Goal: Task Accomplishment & Management: Manage account settings

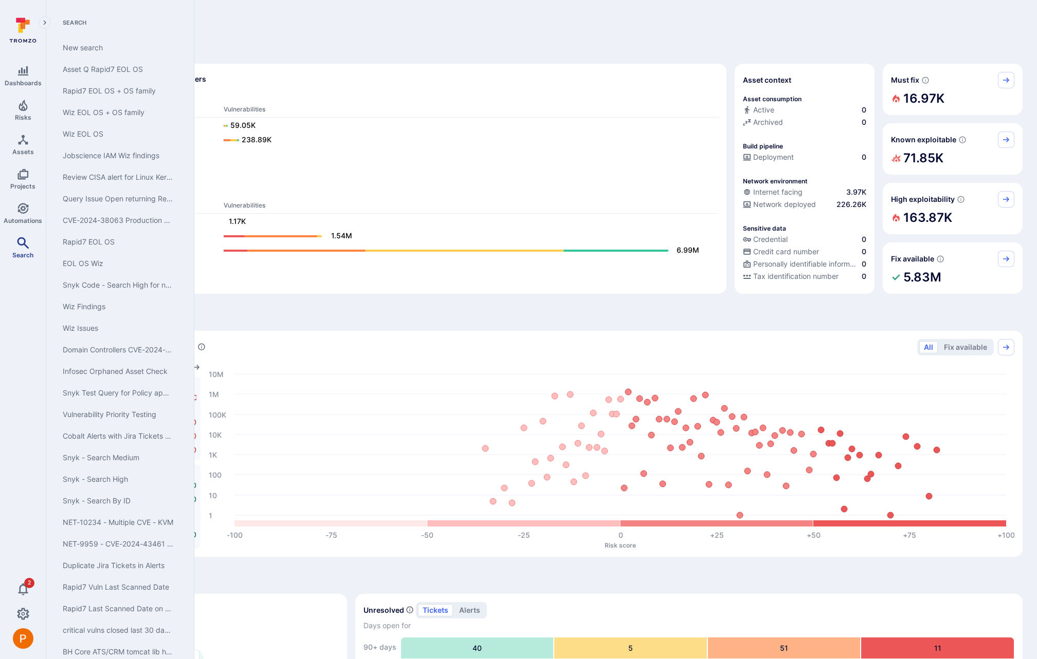
click at [25, 243] on icon "Search" at bounding box center [23, 243] width 12 height 12
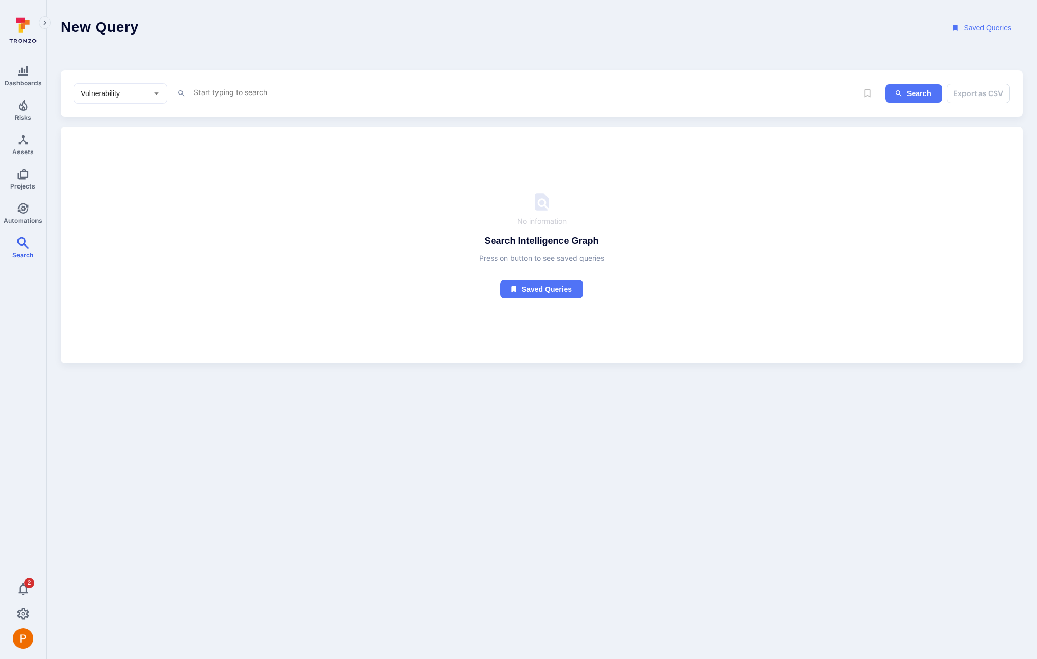
click at [232, 89] on textarea "Intelligence Graph search area" at bounding box center [508, 92] width 630 height 13
click at [259, 113] on li "too l_name" at bounding box center [264, 112] width 131 height 14
click at [243, 146] on li "~ contains" at bounding box center [264, 144] width 131 height 14
click at [251, 144] on li "scann er_data" at bounding box center [264, 145] width 131 height 14
click at [253, 147] on li "~ contains" at bounding box center [264, 144] width 131 height 14
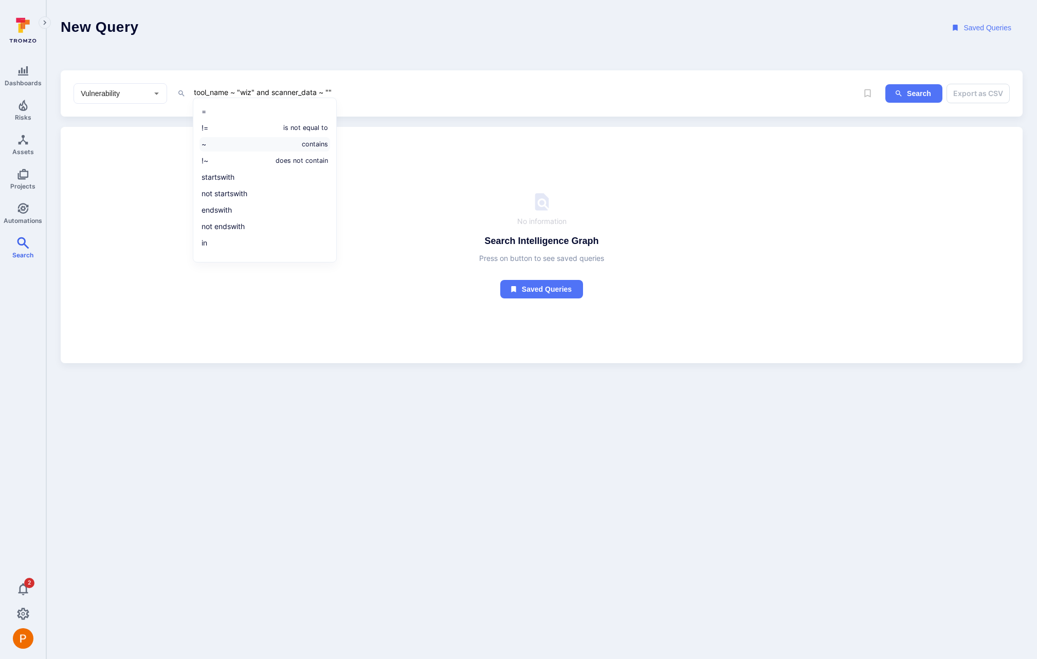
paste textarea "Application endpoint exposing technology allowing unauthorized access"
click at [917, 90] on button "Search" at bounding box center [913, 93] width 57 height 19
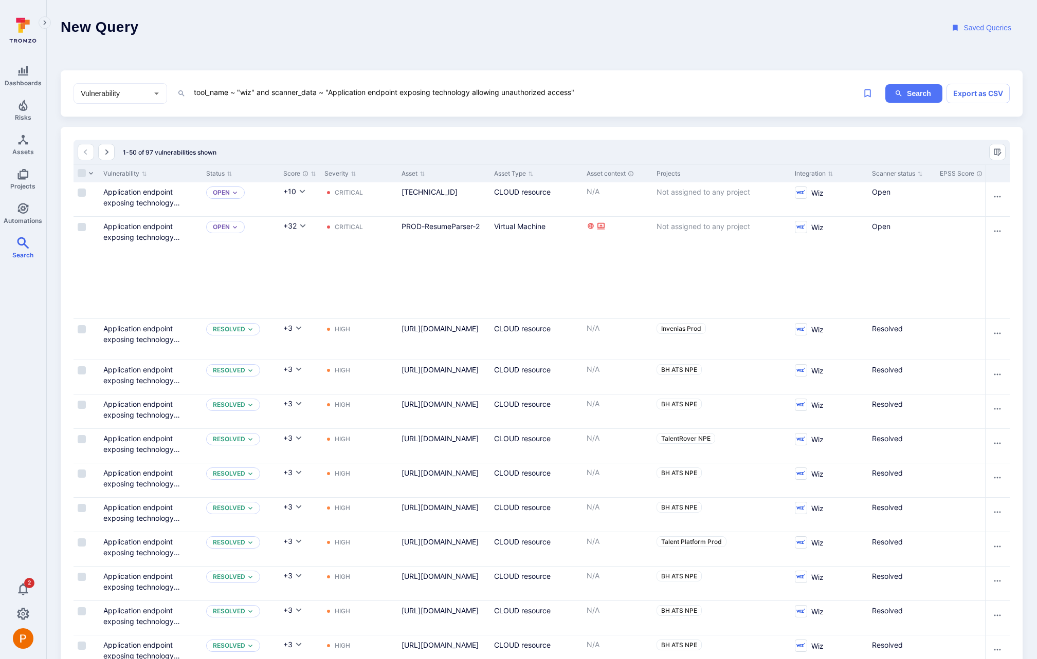
click at [587, 93] on textarea "tool_name ~ "wiz" and scanner_data ~ "Application endpoint exposing technology …" at bounding box center [508, 92] width 630 height 13
click at [282, 145] on li "~ contains" at bounding box center [264, 145] width 131 height 14
type textarea "tool_name ~ "wiz" and scanner_data ~ "Application endpoint exposing technology …"
click at [908, 99] on button "Search" at bounding box center [913, 93] width 57 height 19
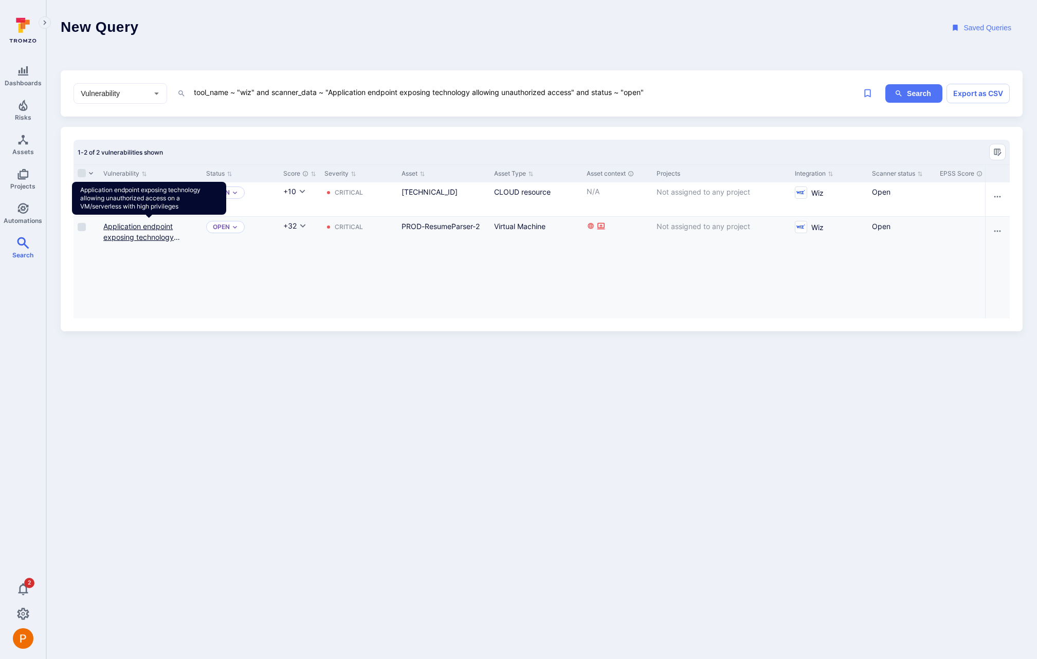
click at [156, 236] on link "Application endpoint exposing technology allowing unauthorized access on a VM/s…" at bounding box center [147, 248] width 89 height 52
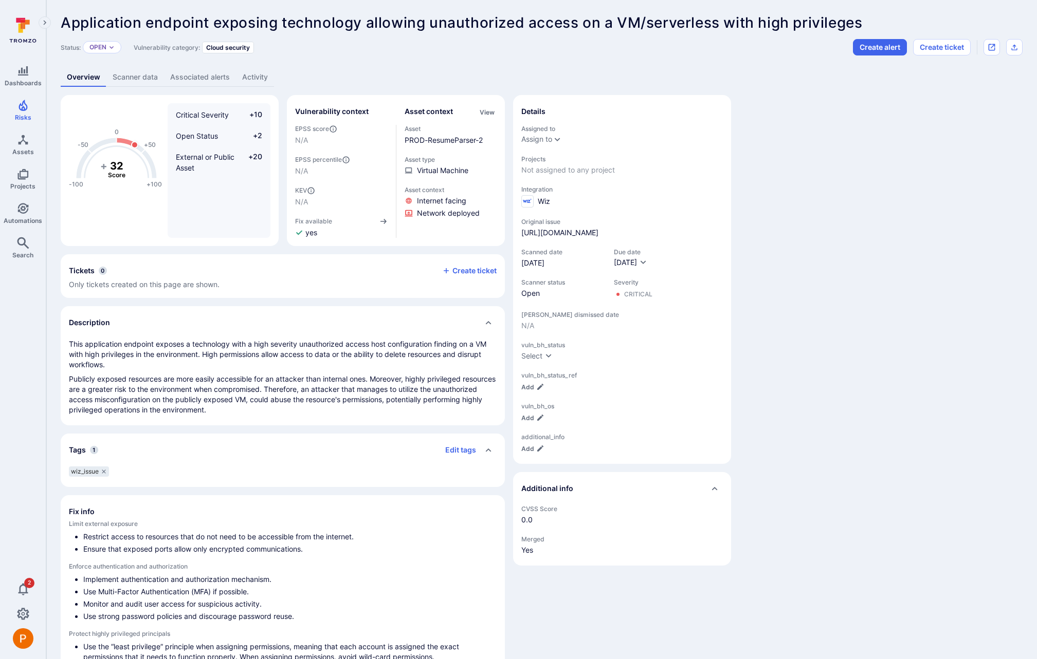
click at [148, 80] on link "Scanner data" at bounding box center [135, 77] width 58 height 19
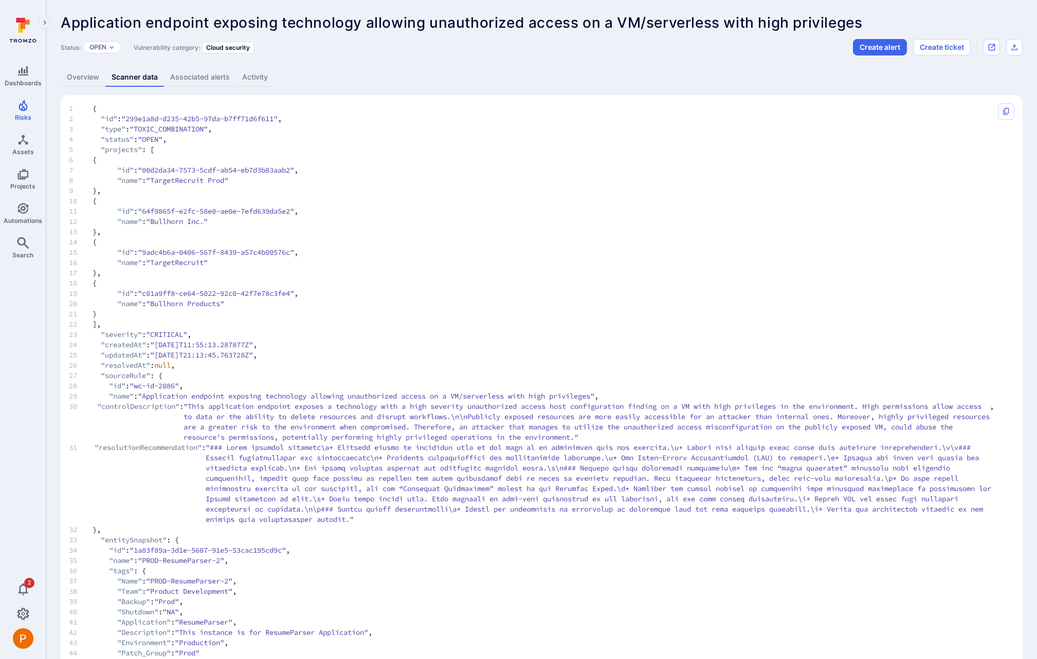
drag, startPoint x: 159, startPoint y: 180, endPoint x: 207, endPoint y: 181, distance: 48.3
click at [207, 181] on span ""TargetRecruit Prod"" at bounding box center [187, 180] width 82 height 10
drag, startPoint x: 235, startPoint y: 179, endPoint x: 158, endPoint y: 178, distance: 77.1
click at [158, 178] on span ""TargetRecruit Prod"" at bounding box center [187, 180] width 82 height 10
copy span "TargetRecruit Prod"
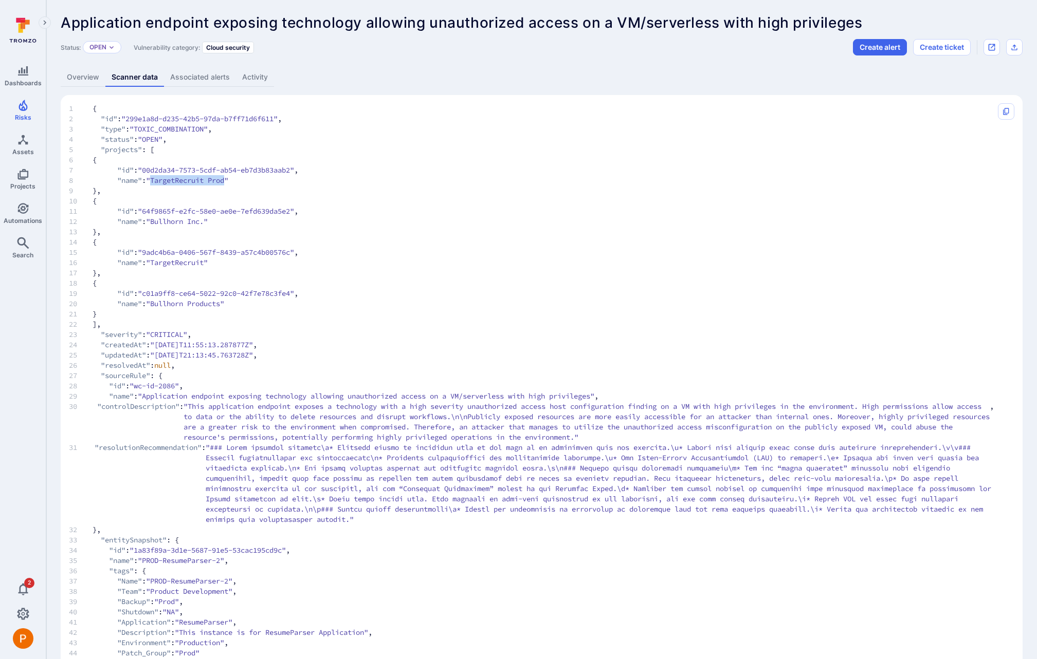
copy span "TargetRecruit Prod"
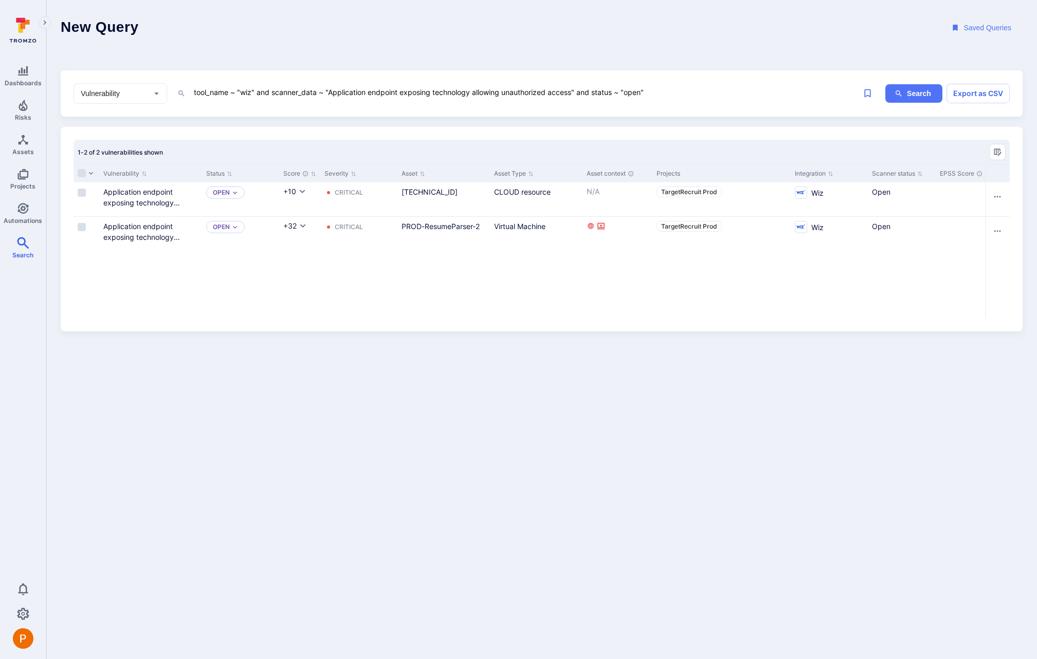
drag, startPoint x: 329, startPoint y: 94, endPoint x: 574, endPoint y: 89, distance: 244.2
click at [574, 89] on textarea "tool_name ~ "wiz" and scanner_data ~ "Application endpoint exposing technology …" at bounding box center [508, 92] width 630 height 13
paste textarea "FTP server allows anonymous login"
type textarea "tool_name ~ "wiz" and scanner_data ~ "FTP server allows anonymous login" and st…"
click at [906, 95] on button "Search" at bounding box center [913, 93] width 57 height 19
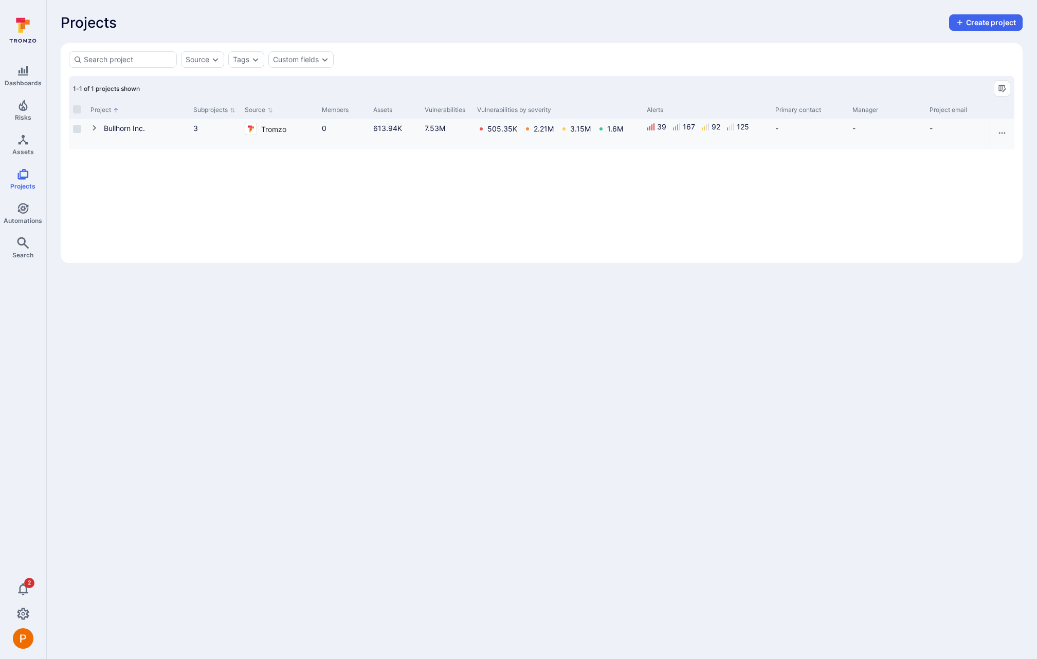
click at [94, 124] on icon "Cell for Project" at bounding box center [94, 128] width 8 height 8
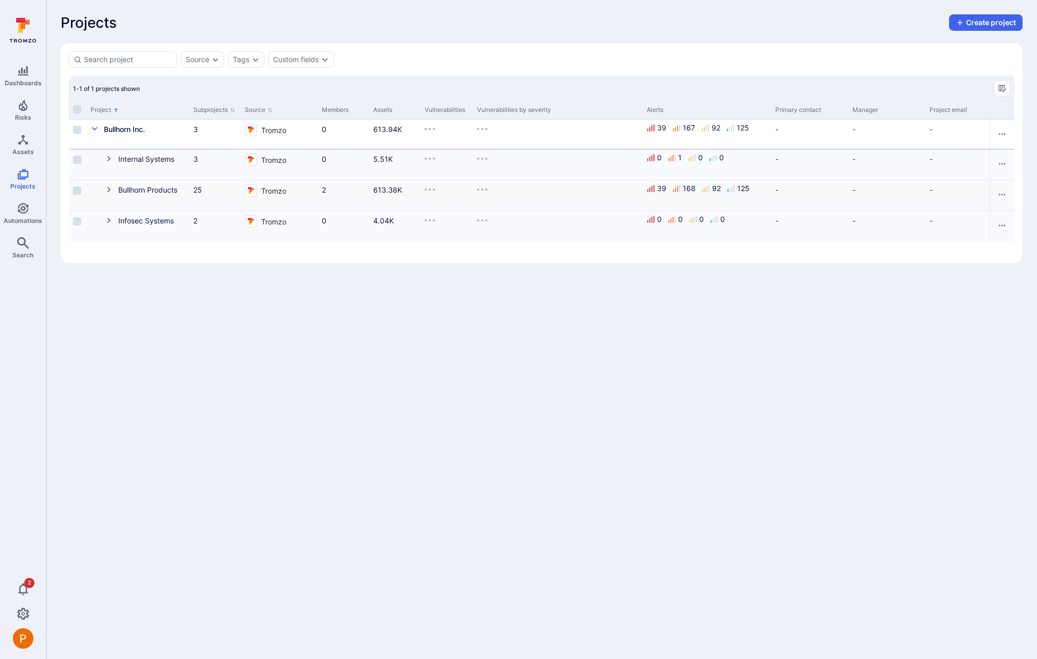
click at [110, 192] on icon "Cell for Project" at bounding box center [109, 190] width 8 height 8
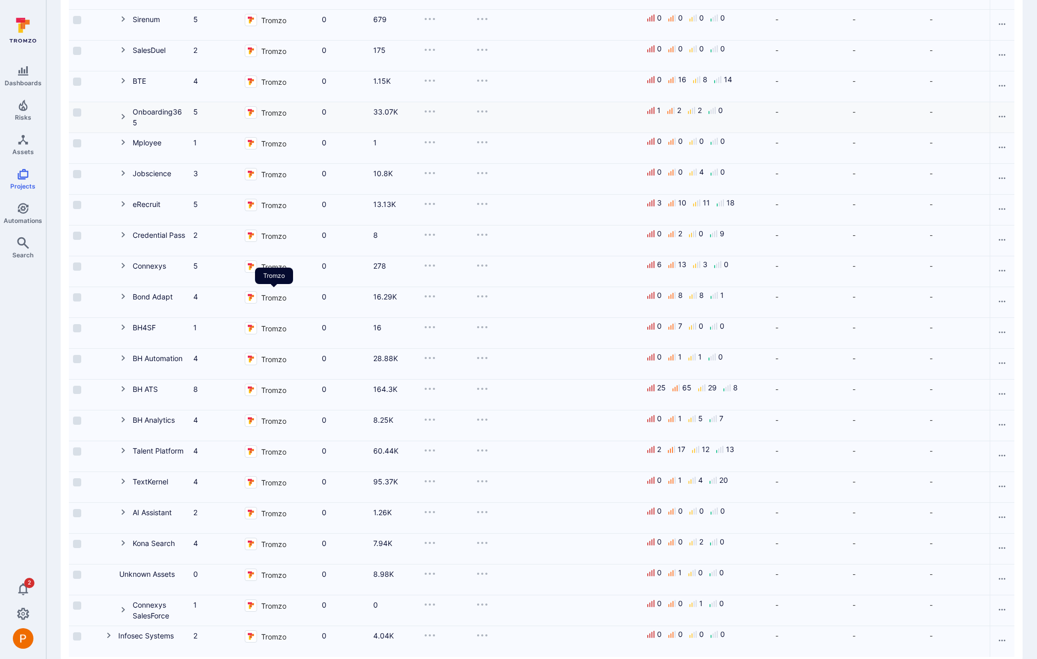
scroll to position [357, 0]
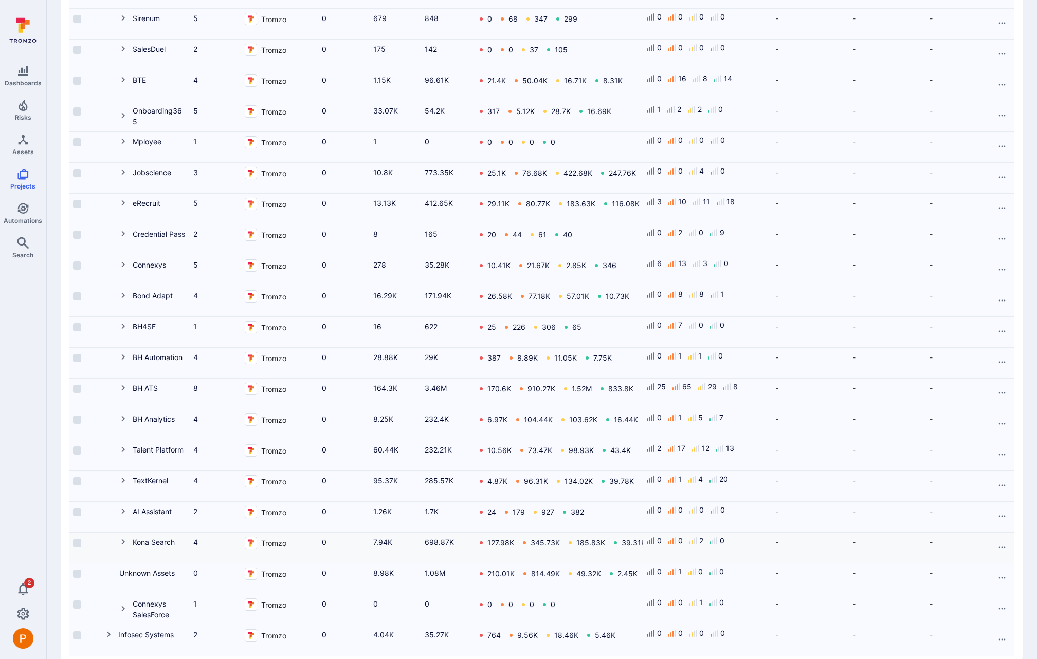
click at [125, 543] on icon "Cell for Project" at bounding box center [123, 542] width 8 height 8
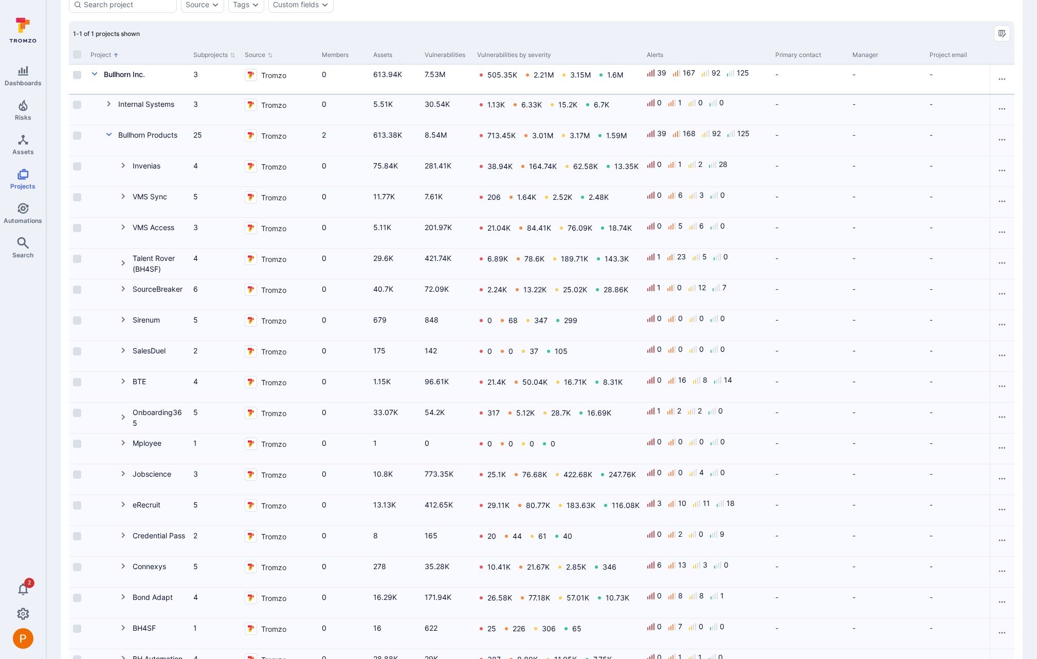
scroll to position [0, 0]
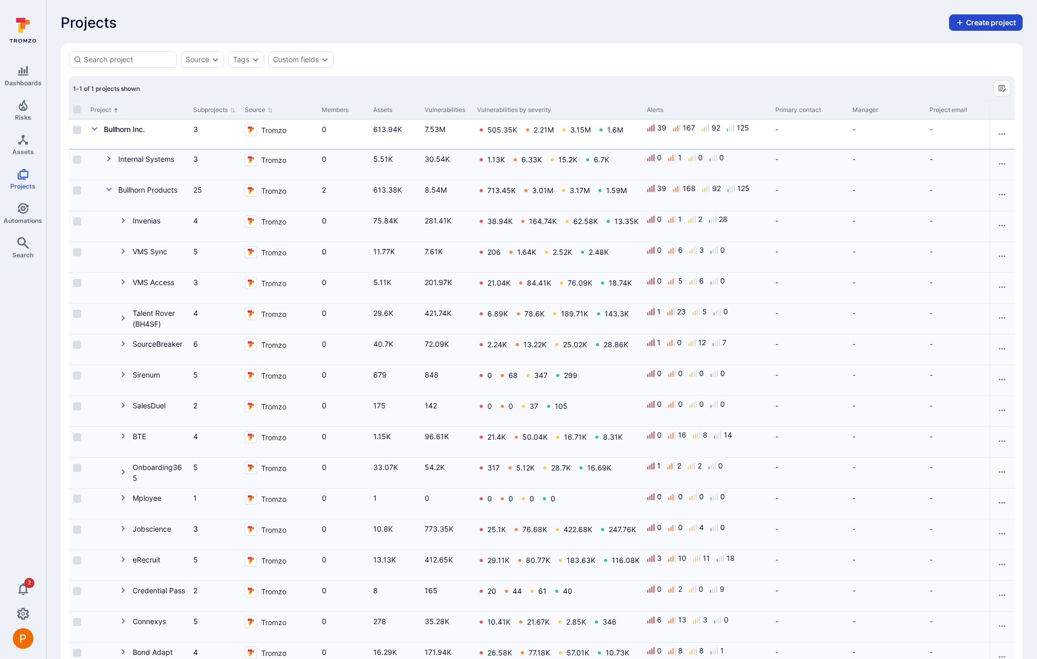
click at [978, 22] on button "Create project" at bounding box center [985, 22] width 73 height 16
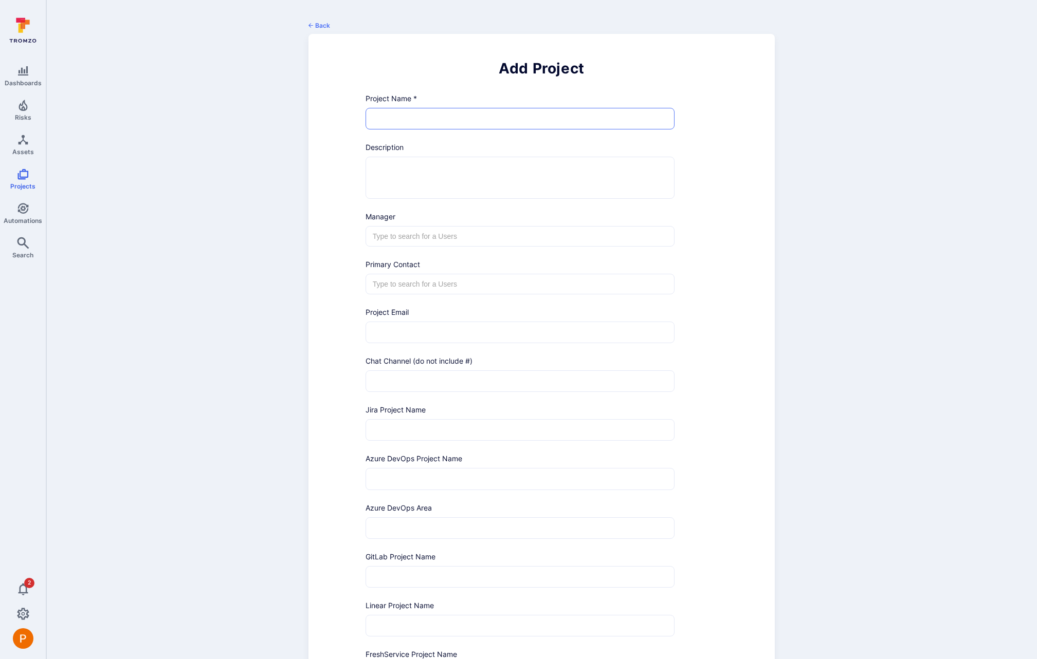
click at [426, 121] on input "text" at bounding box center [520, 118] width 308 height 21
drag, startPoint x: 427, startPoint y: 116, endPoint x: 361, endPoint y: 114, distance: 66.3
click at [361, 114] on div "Project Name * TaregtRecruit ​" at bounding box center [515, 109] width 317 height 49
type input "TargetRecruit"
click at [732, 202] on div "Add Project Project Name * TargetRecruit ​ Description x ​ Manager ​ Primary Co…" at bounding box center [541, 428] width 467 height 788
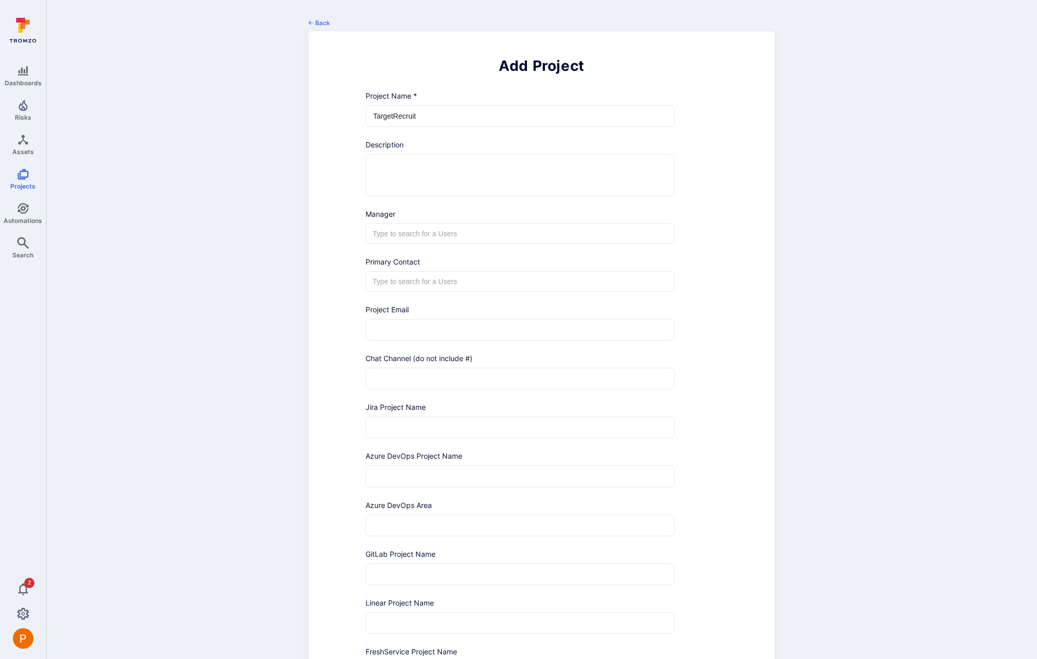
scroll to position [185, 0]
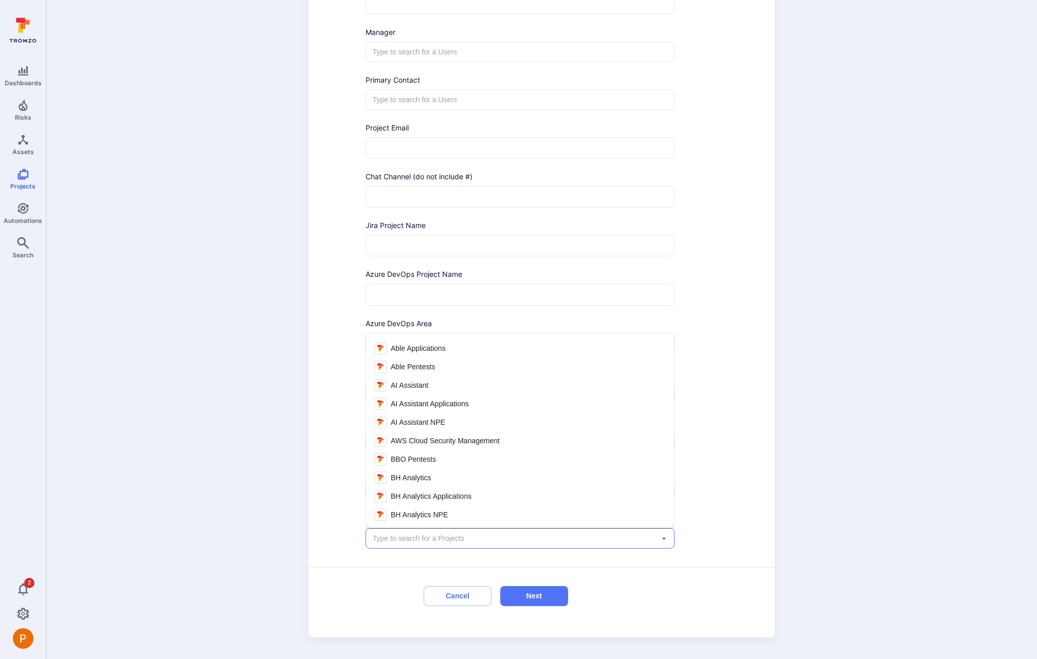
click at [523, 533] on input "text" at bounding box center [512, 538] width 283 height 10
type input "Bull"
click at [430, 459] on span "Bullhorn Products" at bounding box center [419, 459] width 57 height 11
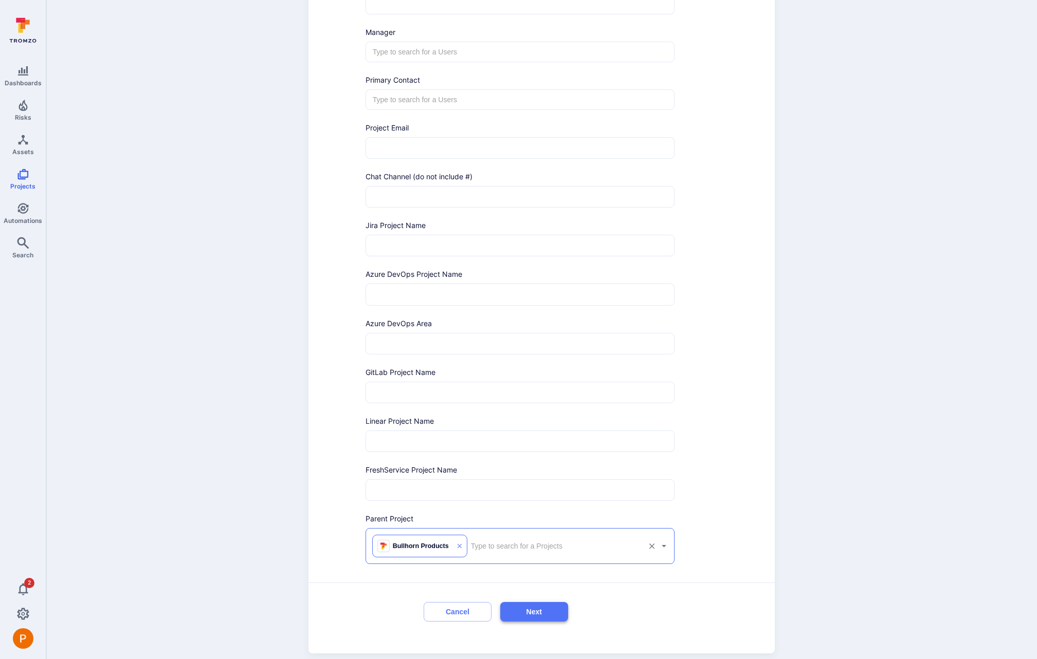
click at [538, 607] on button "Next" at bounding box center [534, 612] width 68 height 20
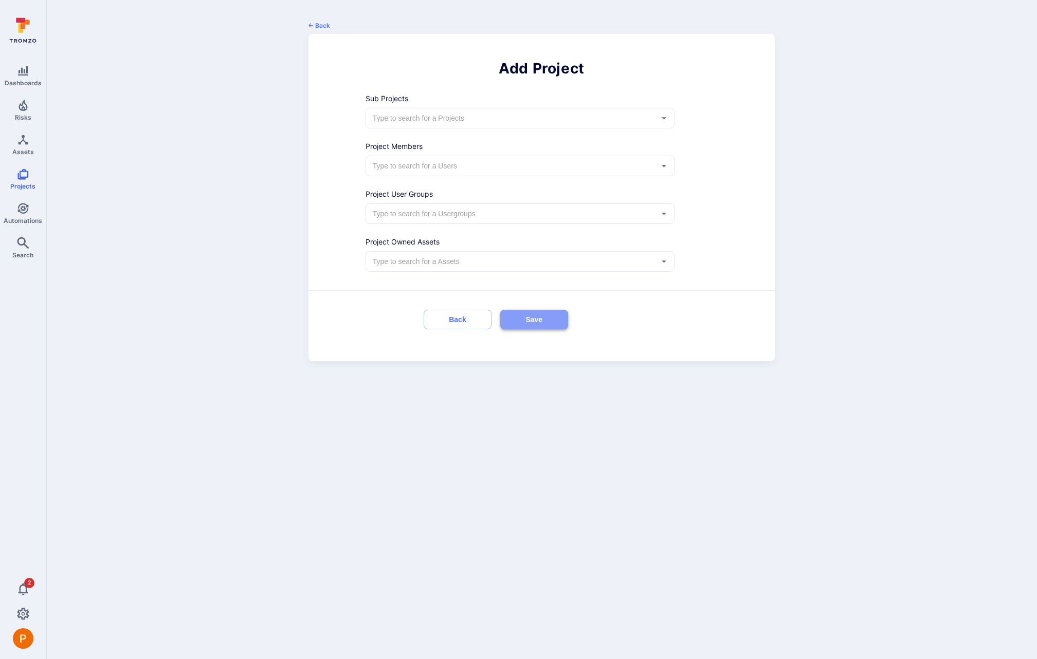
click at [550, 317] on button "Save" at bounding box center [534, 320] width 68 height 20
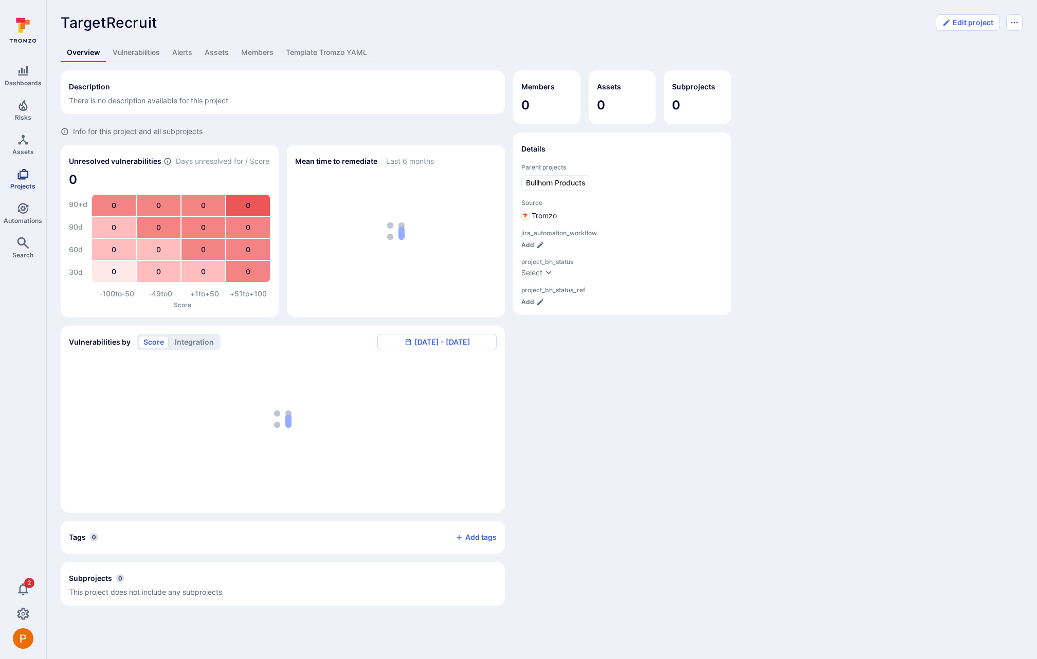
click at [13, 181] on link "Projects" at bounding box center [23, 179] width 46 height 30
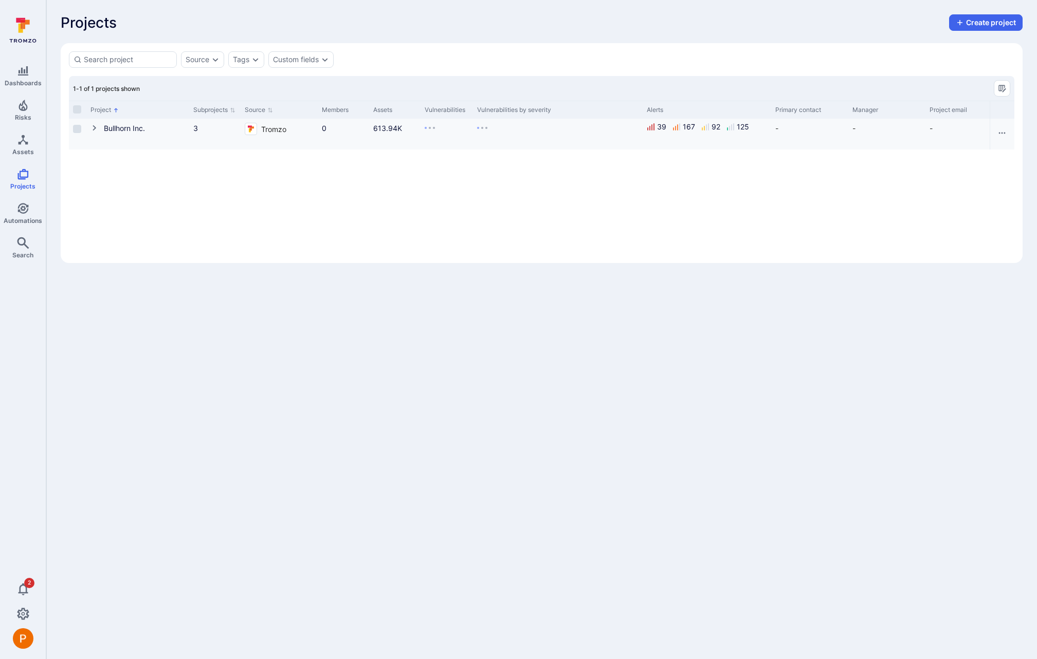
click at [96, 127] on icon "Cell for Project" at bounding box center [94, 128] width 8 height 8
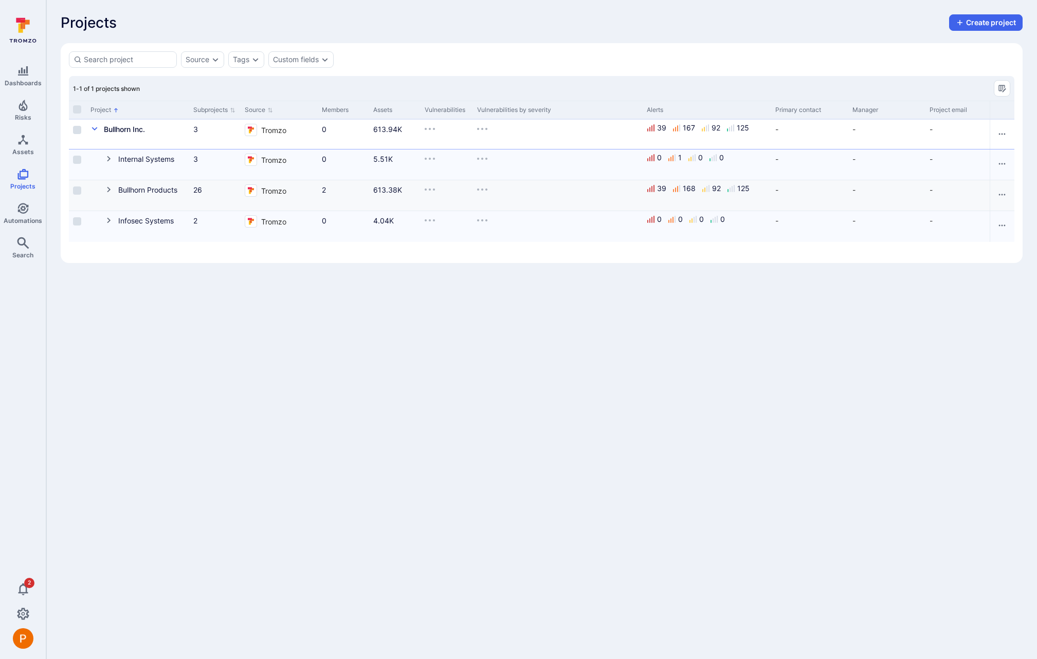
click at [108, 190] on icon "Cell for Project" at bounding box center [109, 190] width 4 height 6
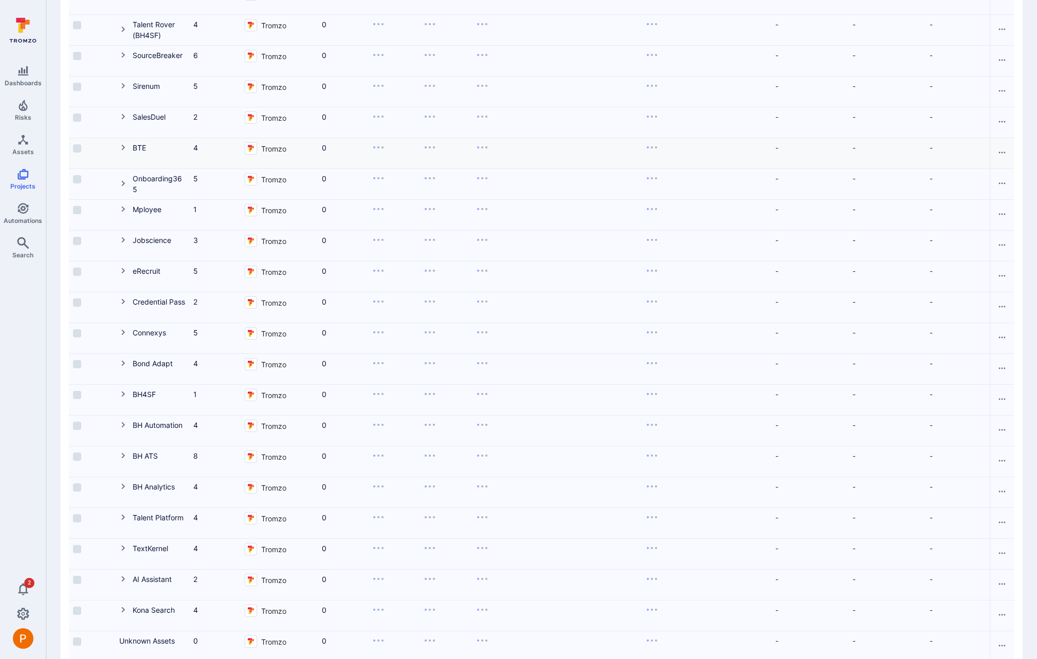
scroll to position [284, 0]
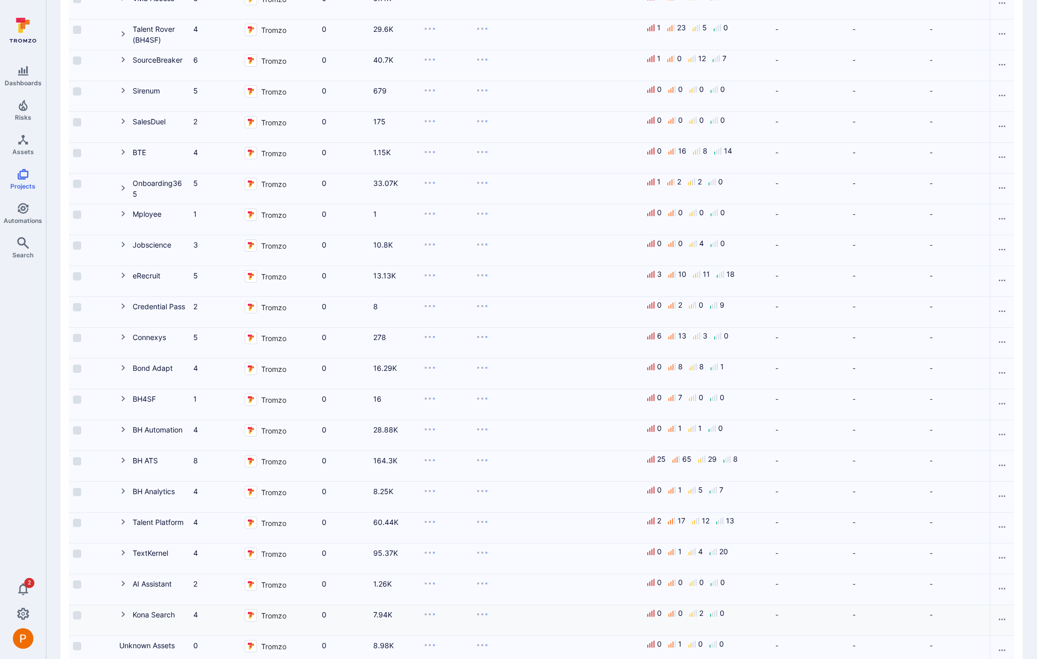
click at [125, 613] on icon "Cell for Project" at bounding box center [123, 615] width 8 height 8
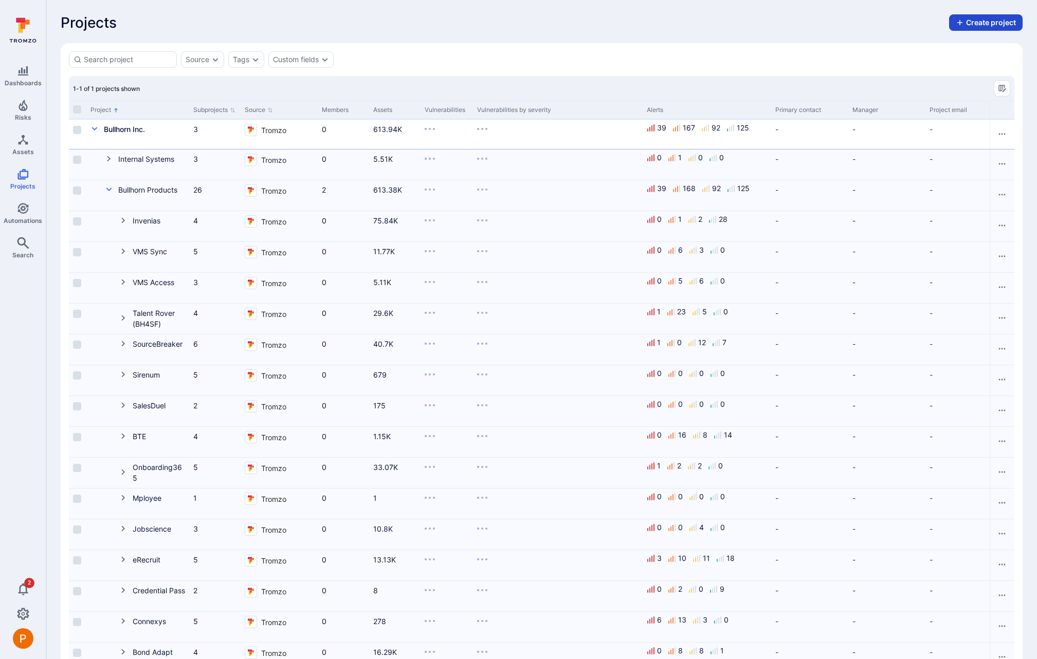
click at [978, 24] on button "Create project" at bounding box center [985, 22] width 73 height 16
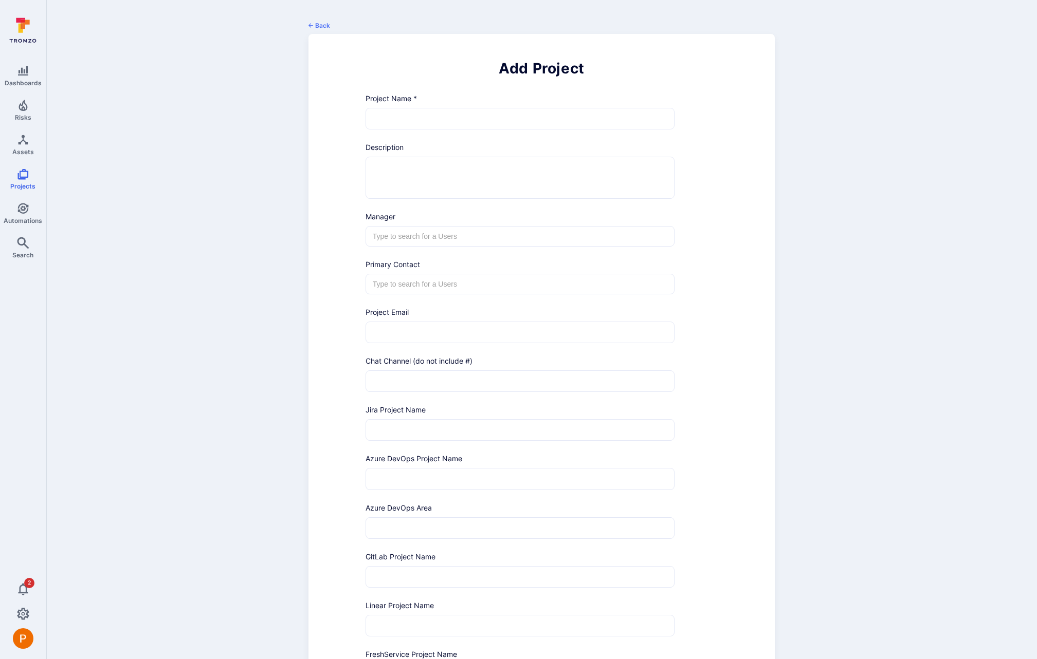
click at [393, 124] on input "text" at bounding box center [520, 118] width 308 height 21
type input "TargetRecruit Prod"
click at [683, 444] on form "Project Name * TargetRecruit Prod ​ Description x ​ Manager ​ Primary Contact ​…" at bounding box center [541, 440] width 353 height 711
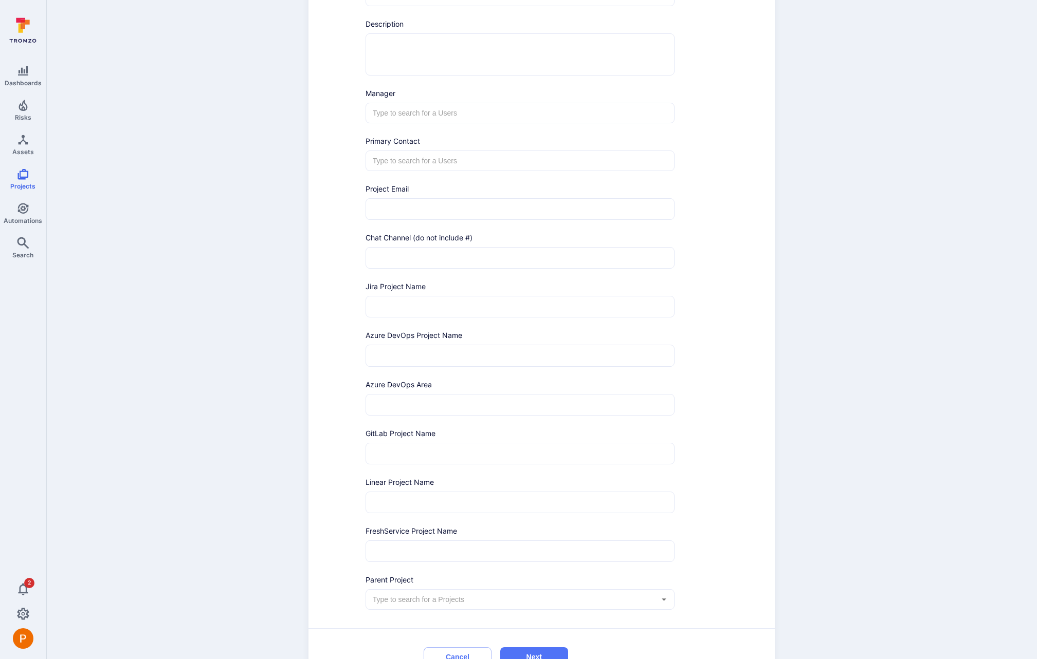
scroll to position [185, 0]
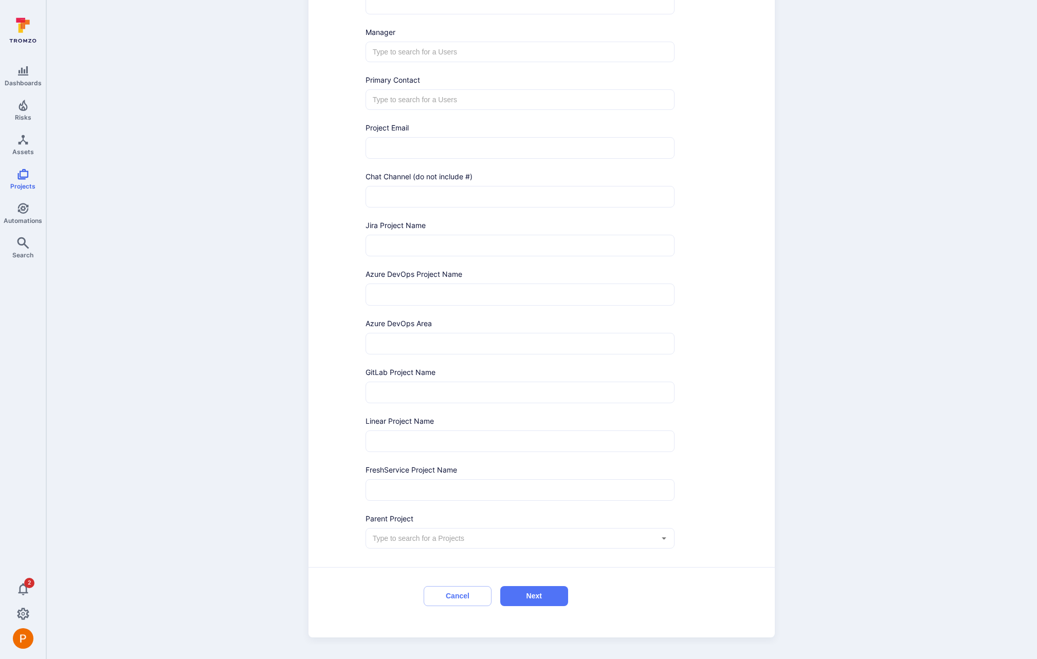
click at [437, 536] on input "text" at bounding box center [512, 538] width 283 height 10
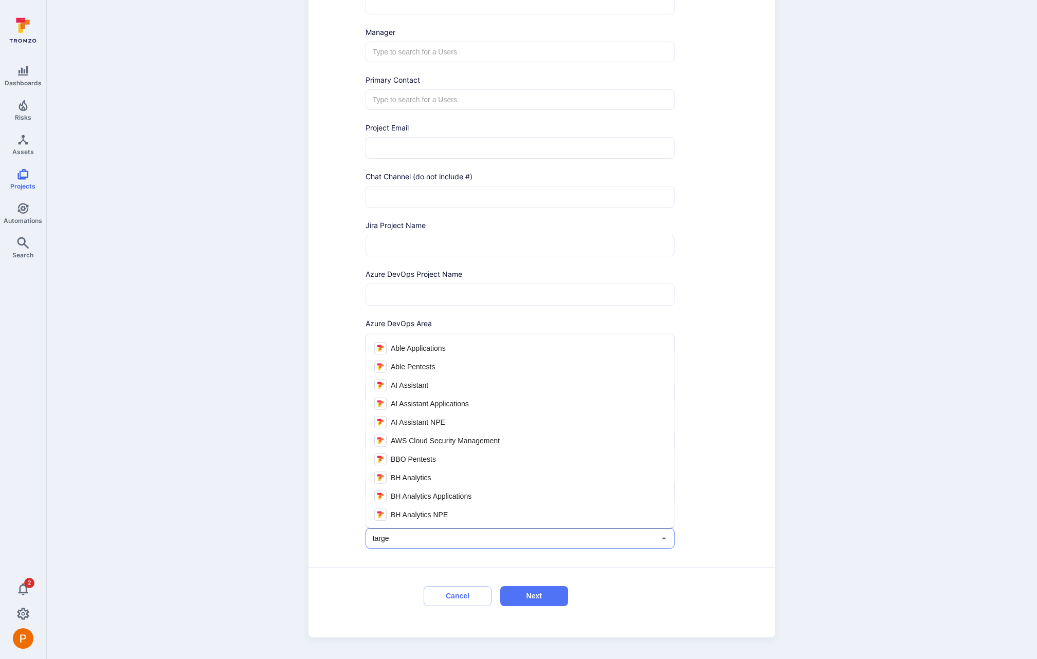
type input "target"
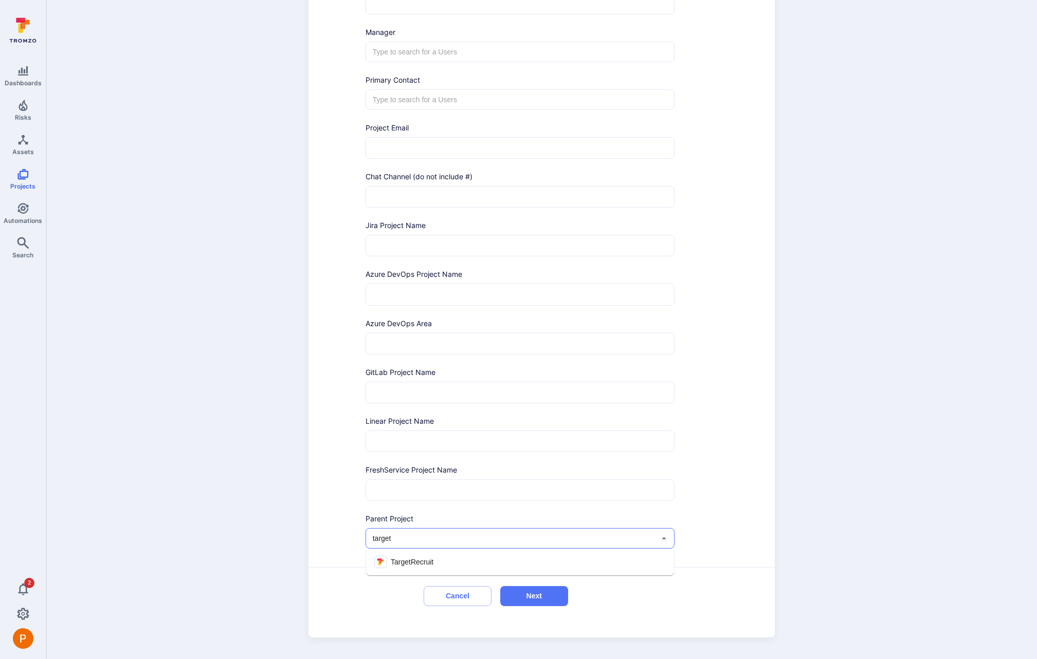
click at [436, 560] on li "TargetRecruit" at bounding box center [520, 562] width 308 height 19
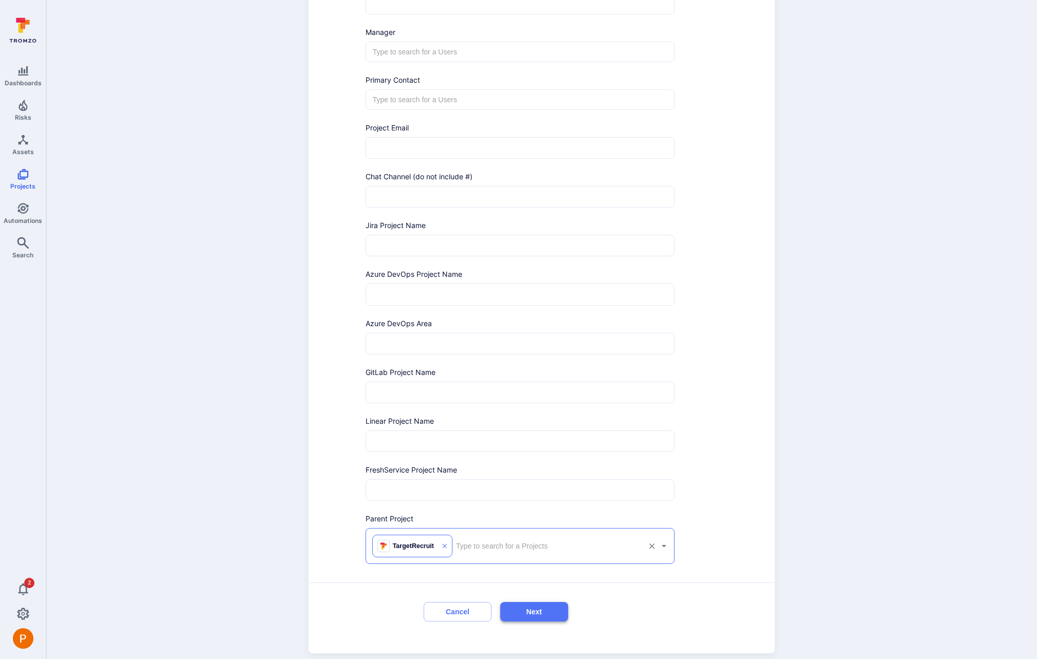
click at [545, 615] on button "Next" at bounding box center [534, 612] width 68 height 20
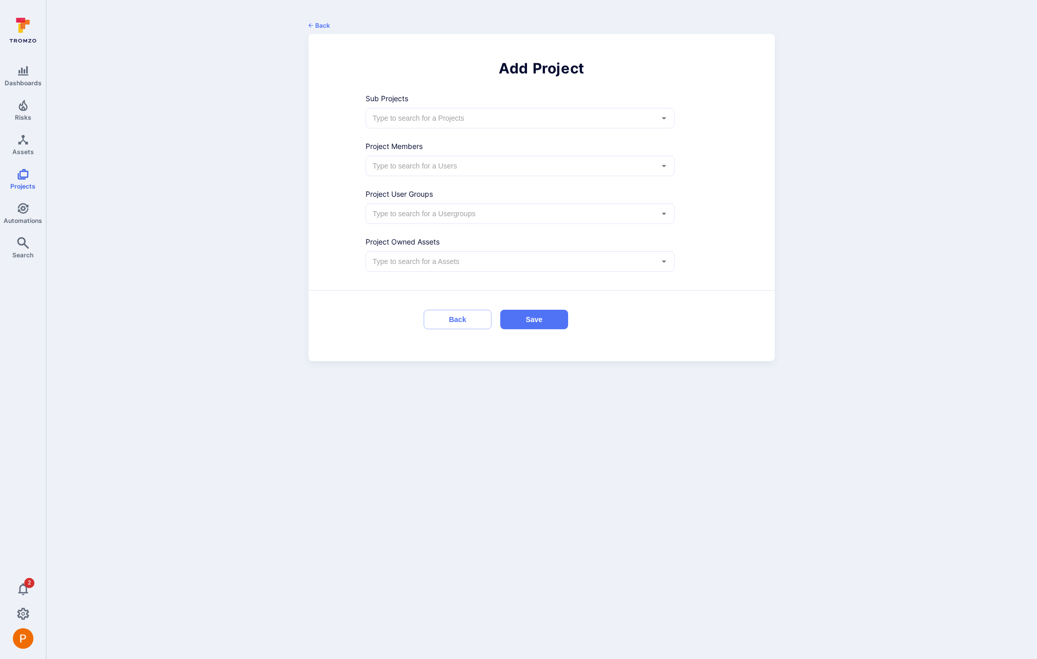
scroll to position [0, 0]
click at [539, 324] on button "Save" at bounding box center [534, 320] width 68 height 20
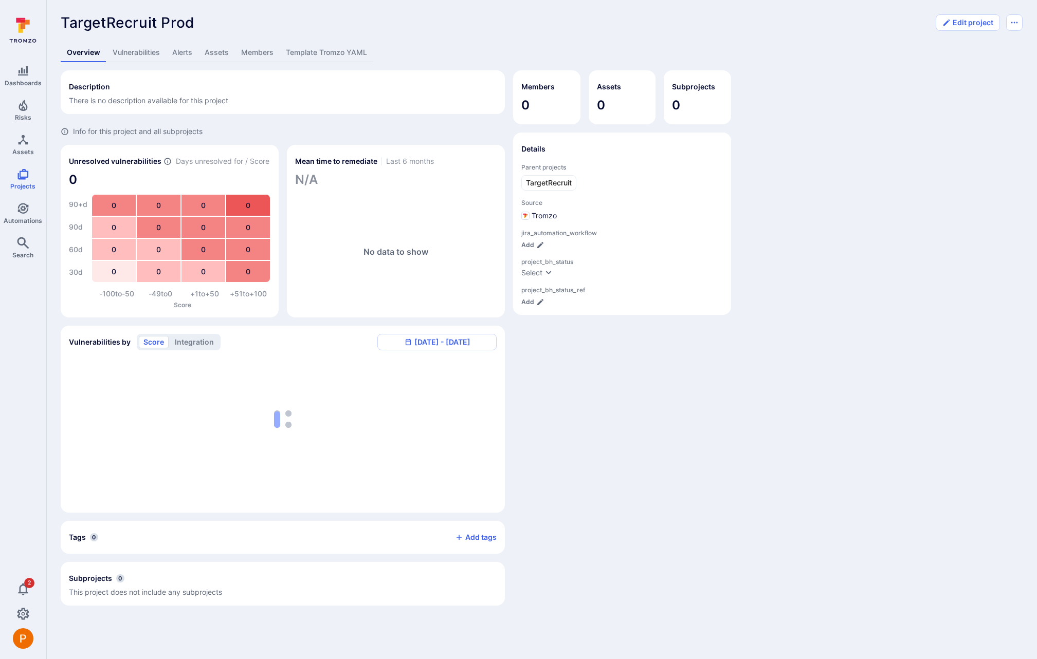
click at [335, 56] on link "Template Tromzo YAML" at bounding box center [327, 52] width 94 height 19
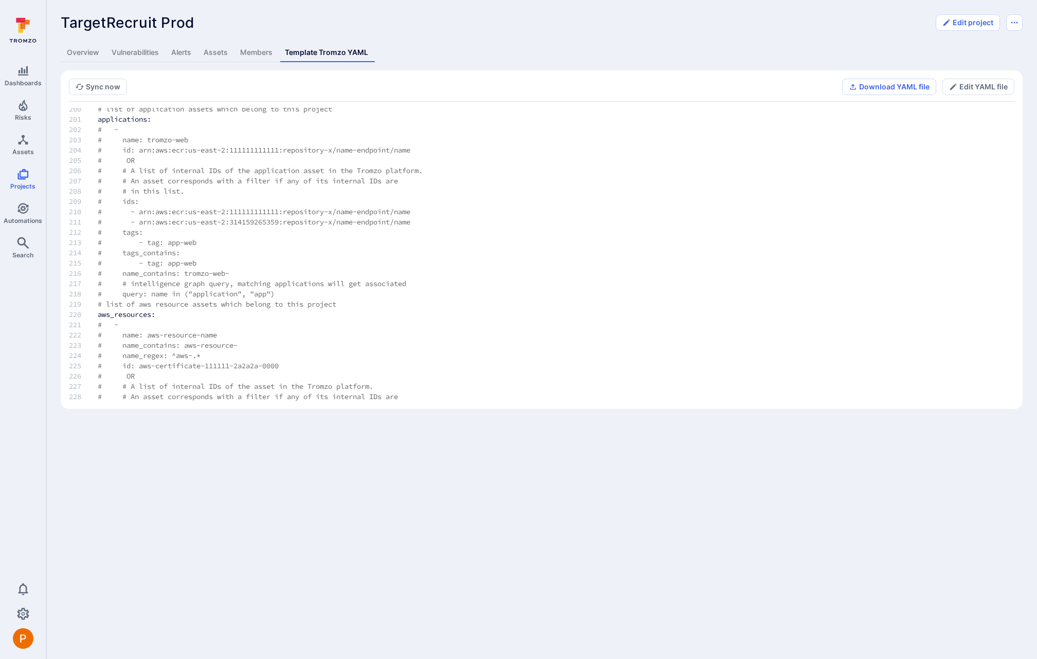
scroll to position [3418, 0]
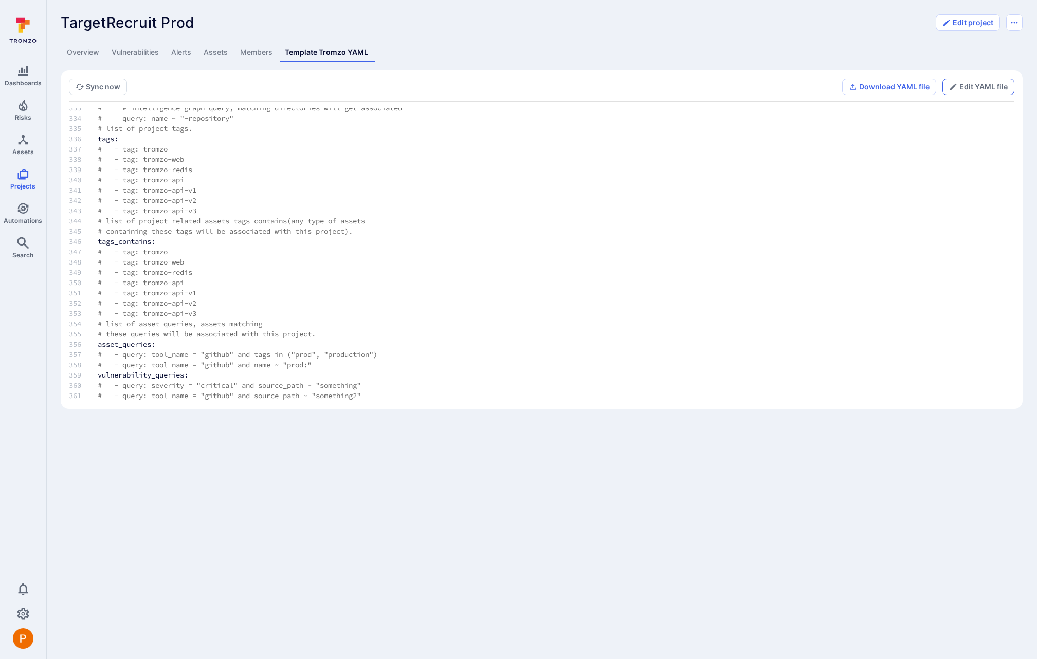
click at [970, 87] on button "Edit YAML file" at bounding box center [978, 87] width 72 height 16
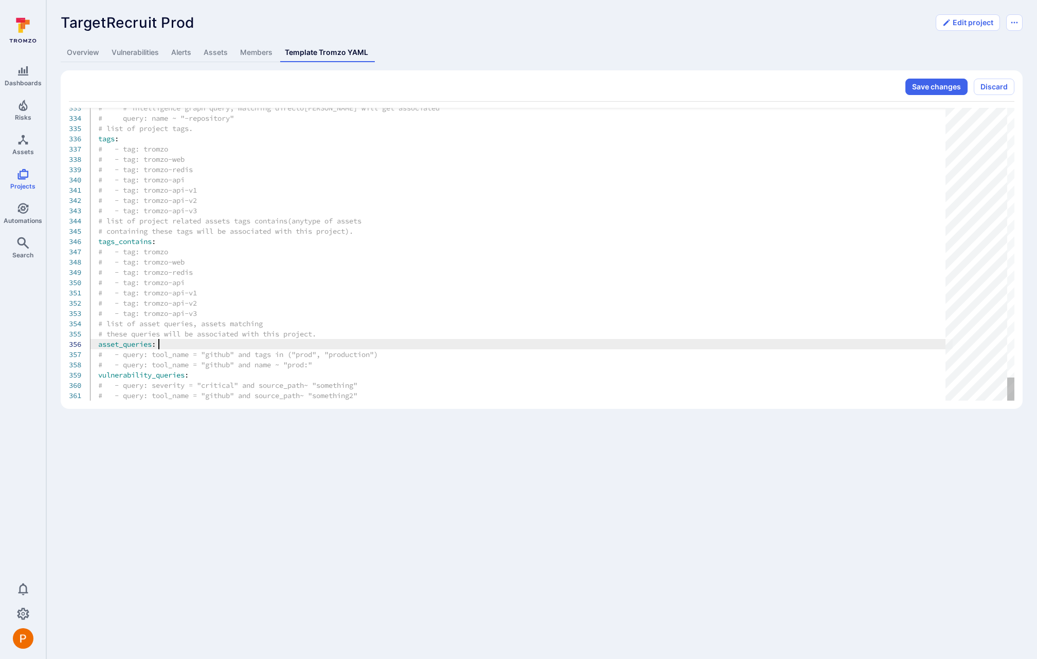
scroll to position [51, 69]
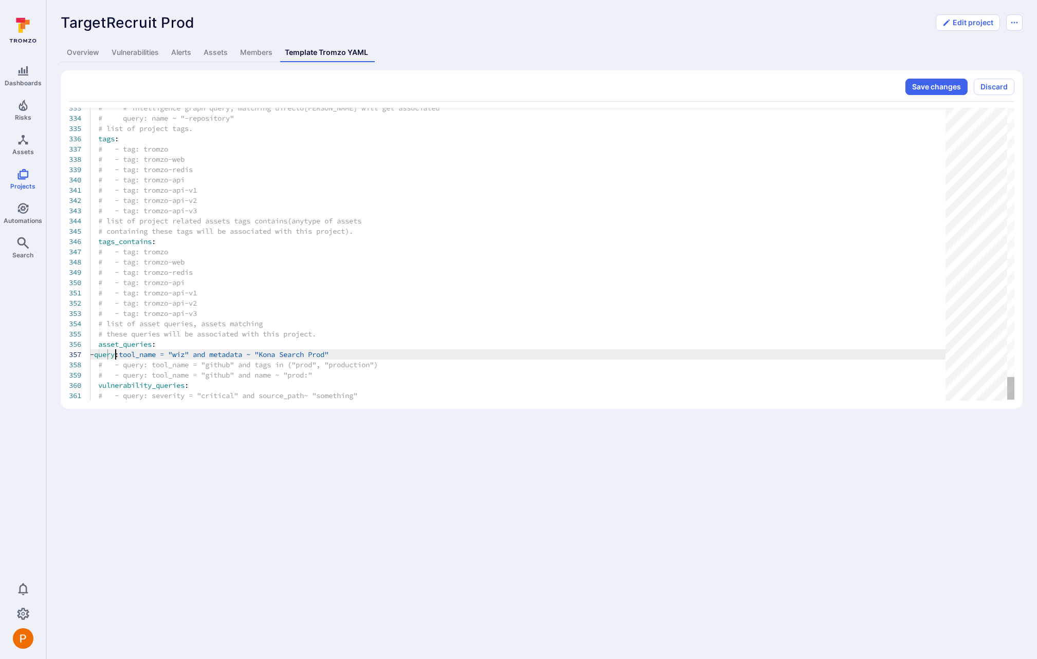
scroll to position [62, 26]
drag, startPoint x: 371, startPoint y: 355, endPoint x: 300, endPoint y: 352, distance: 71.0
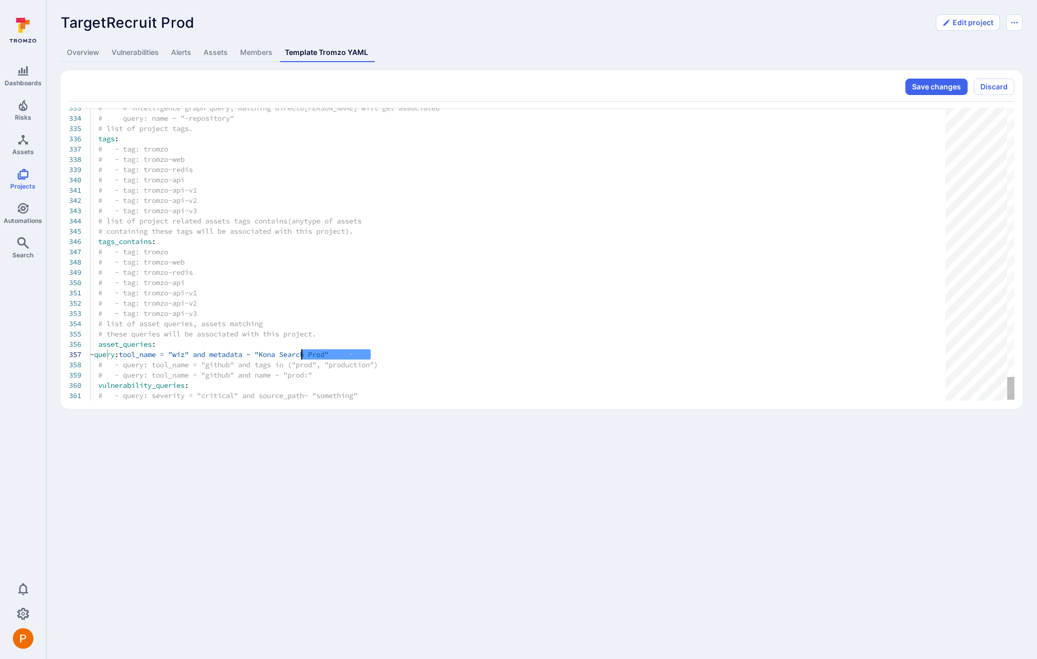
type textarea "# - tag: tromzo-api-v1 # - tag: tromzo-api-v2 # - tag: tromzo-api-v3 # list of …"
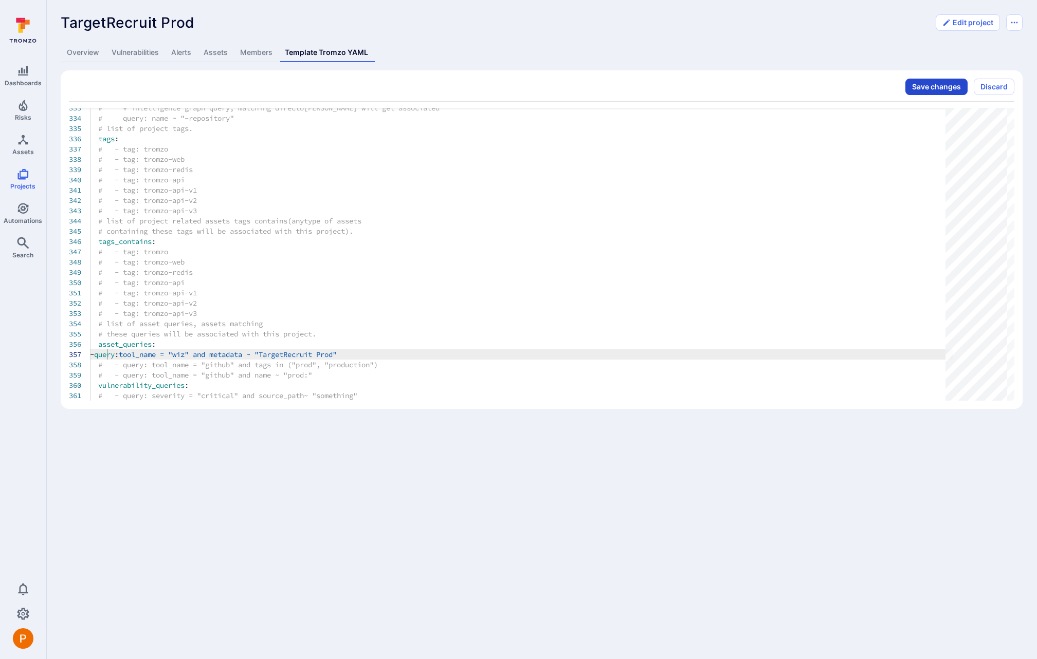
click at [944, 85] on button "Save changes" at bounding box center [936, 87] width 62 height 16
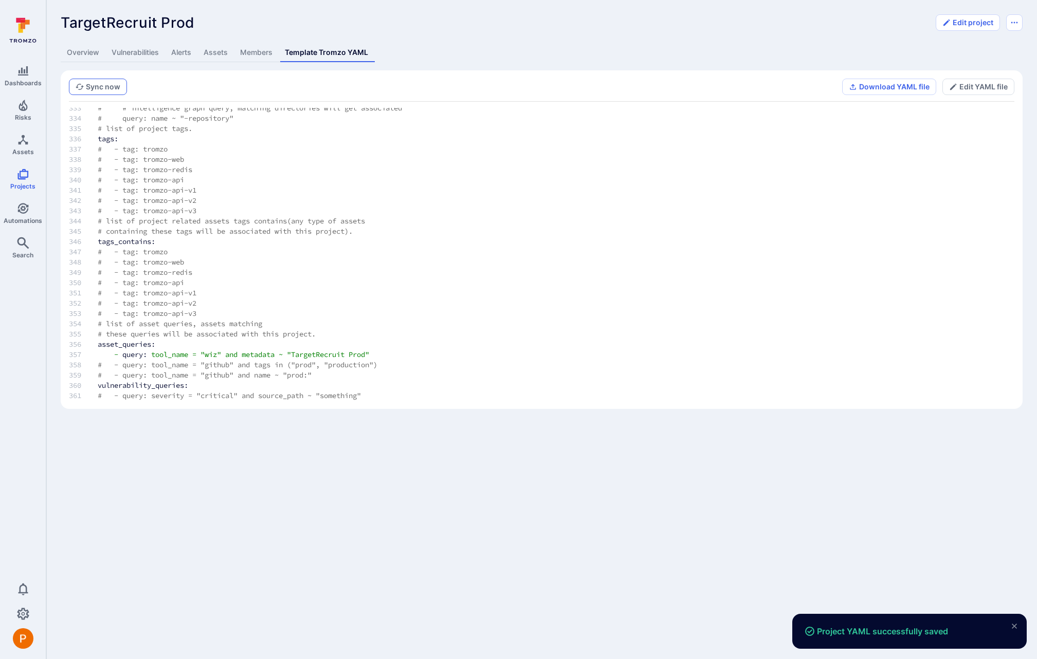
click at [113, 88] on button "Sync now" at bounding box center [98, 87] width 58 height 16
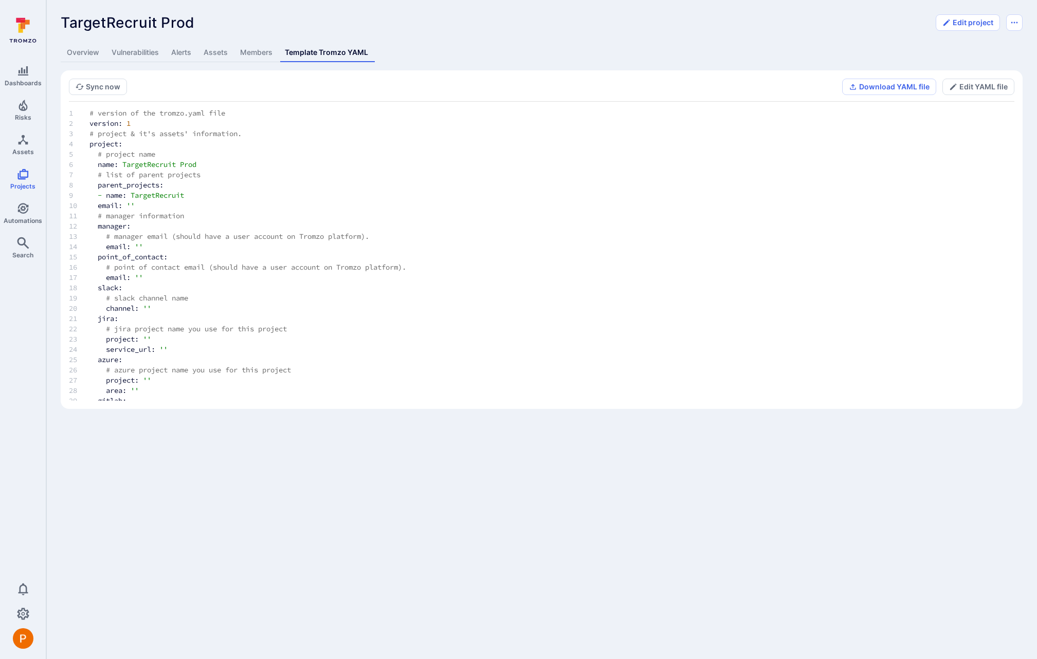
click at [91, 46] on link "Overview" at bounding box center [83, 52] width 45 height 19
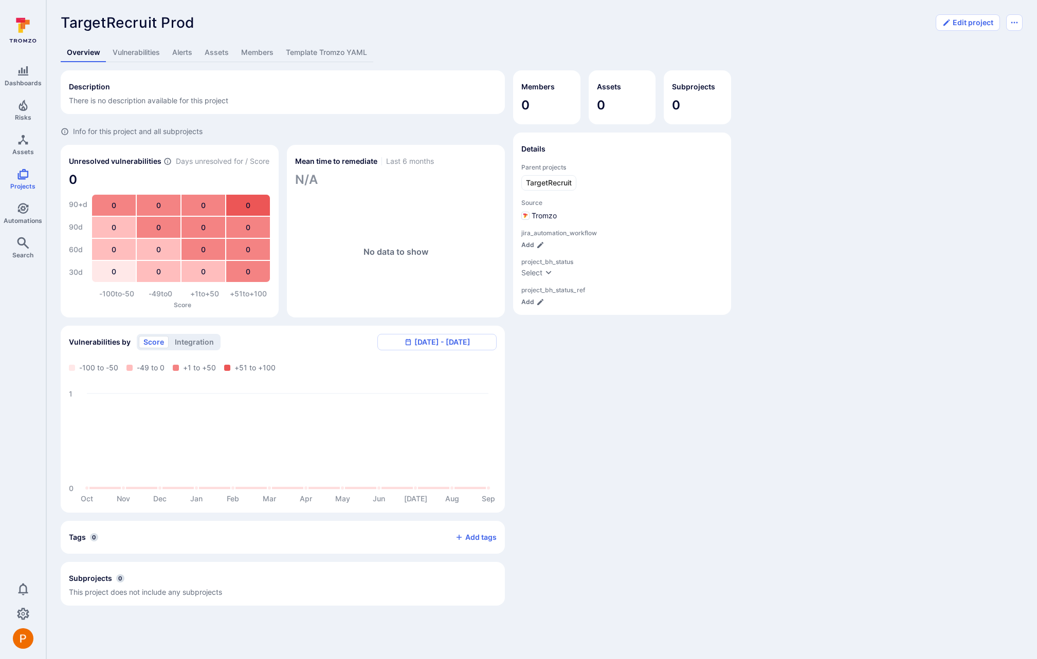
click at [216, 57] on link "Assets" at bounding box center [216, 52] width 36 height 19
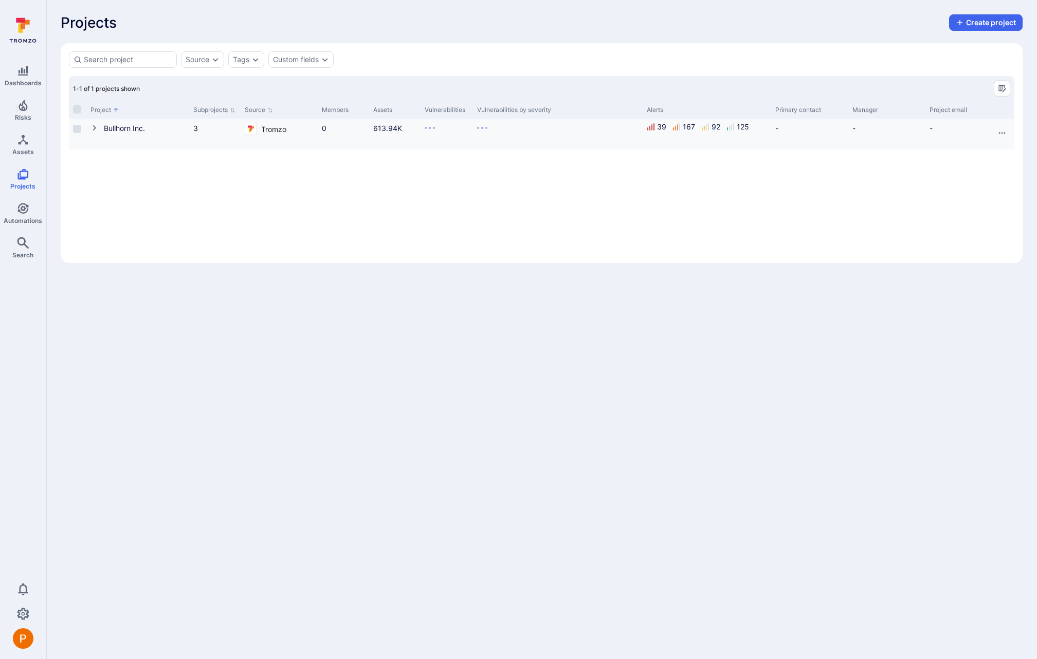
click at [97, 126] on icon "Cell for Project" at bounding box center [94, 128] width 8 height 8
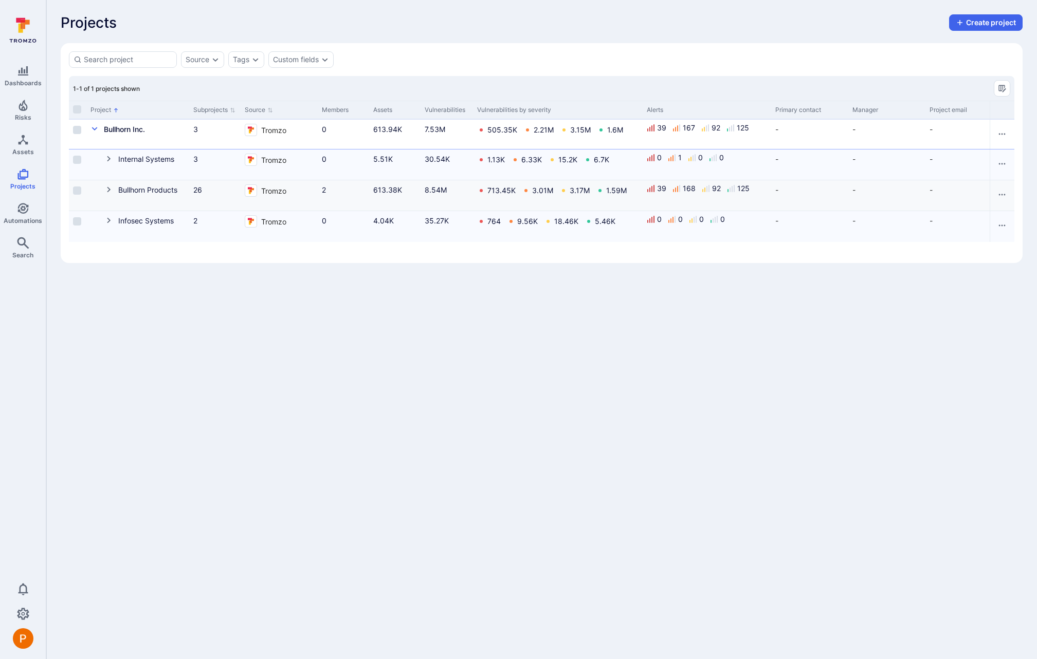
click at [107, 186] on icon "Cell for Project" at bounding box center [109, 190] width 8 height 8
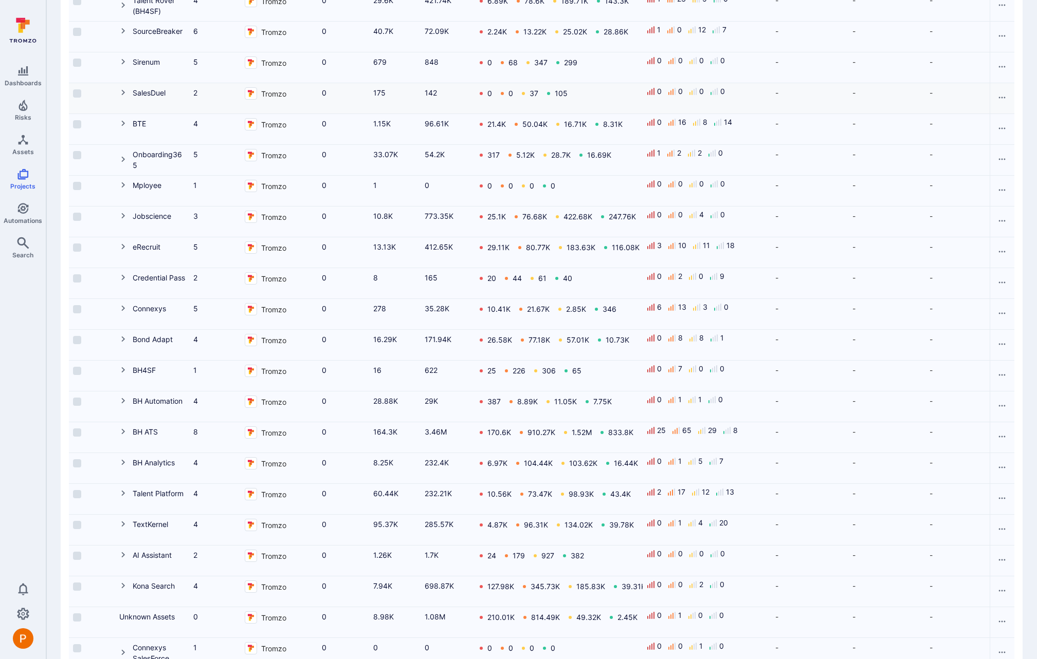
scroll to position [311, 0]
click at [123, 586] on icon "Cell for Project" at bounding box center [123, 588] width 8 height 8
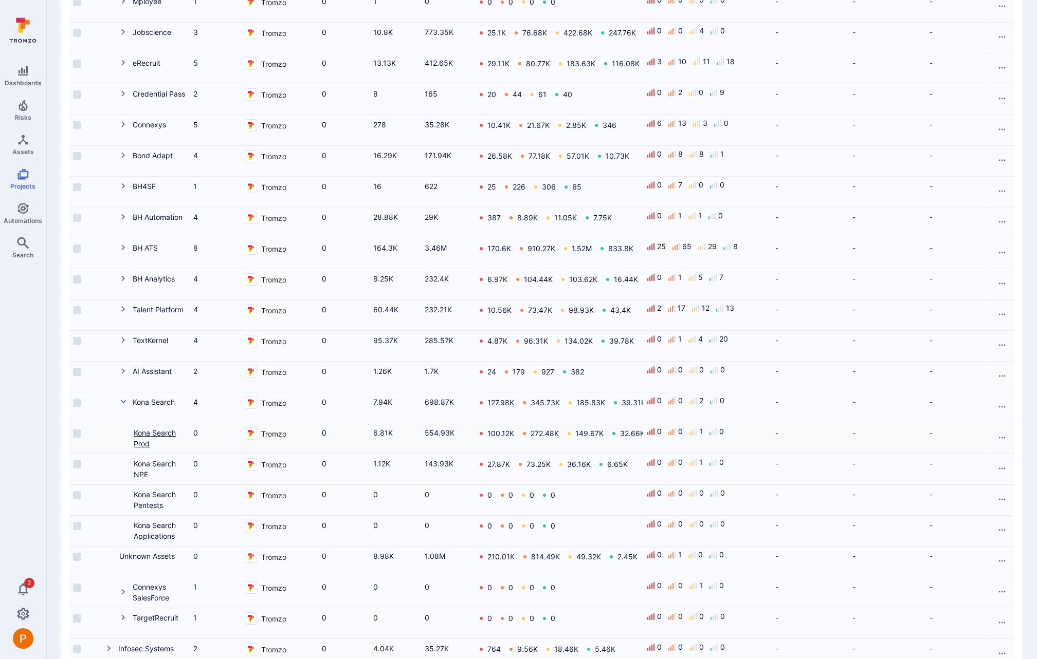
click at [152, 431] on link "Kona Search Prod" at bounding box center [155, 439] width 42 height 20
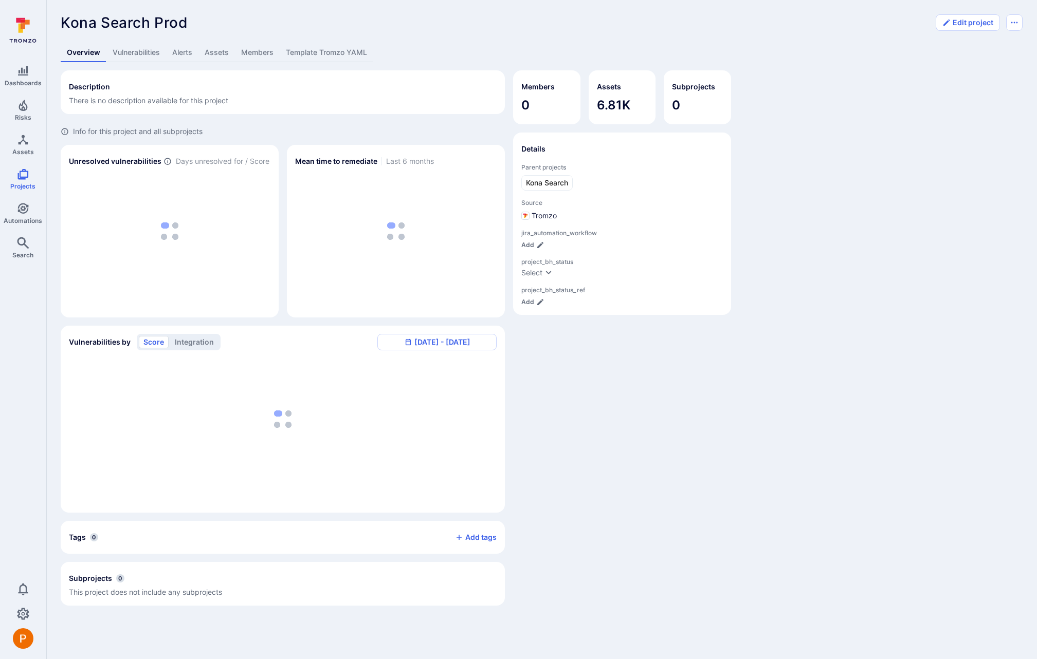
click at [345, 47] on link "Template Tromzo YAML" at bounding box center [327, 52] width 94 height 19
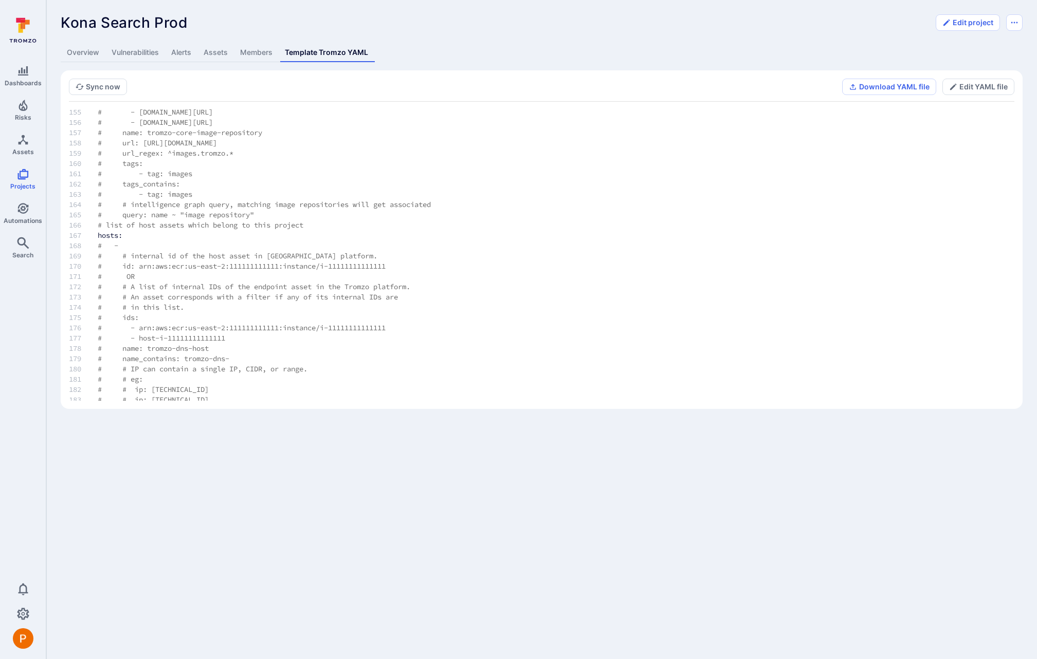
scroll to position [3356, 0]
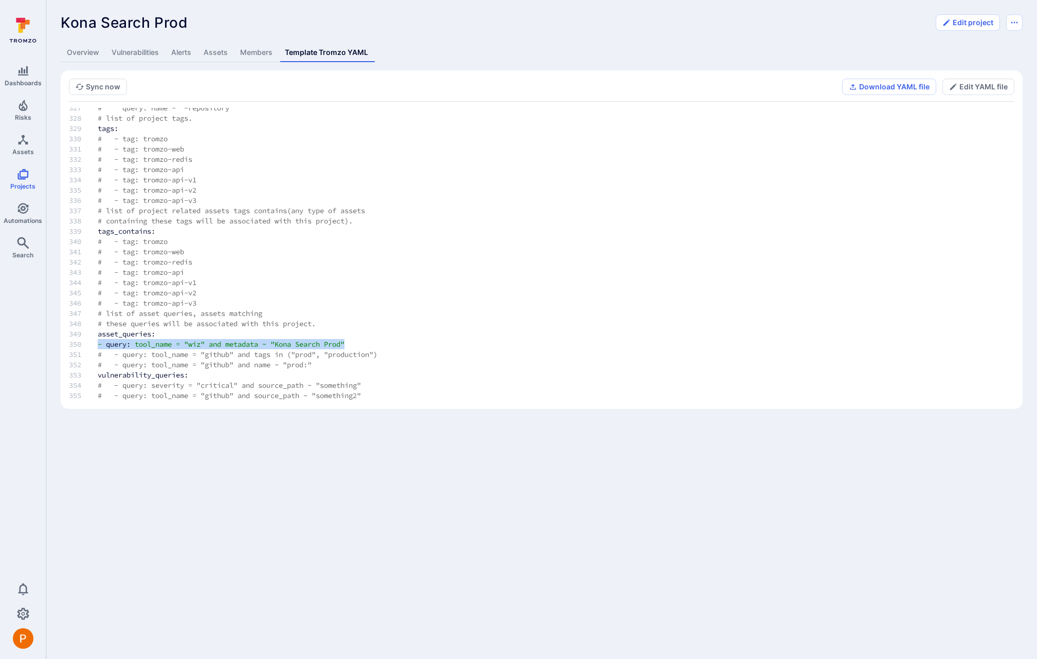
drag, startPoint x: 361, startPoint y: 343, endPoint x: 99, endPoint y: 343, distance: 262.1
click at [99, 343] on td "- query: tool_name = "wiz" and metadata ~ "Kona Search Prod"" at bounding box center [270, 344] width 378 height 10
copy td "- query: tool_name = "wiz" and metadata ~ "Kona Search Prod""
click at [299, 343] on span ""Kona Search Prod"" at bounding box center [307, 344] width 74 height 9
drag, startPoint x: 285, startPoint y: 345, endPoint x: 353, endPoint y: 346, distance: 67.8
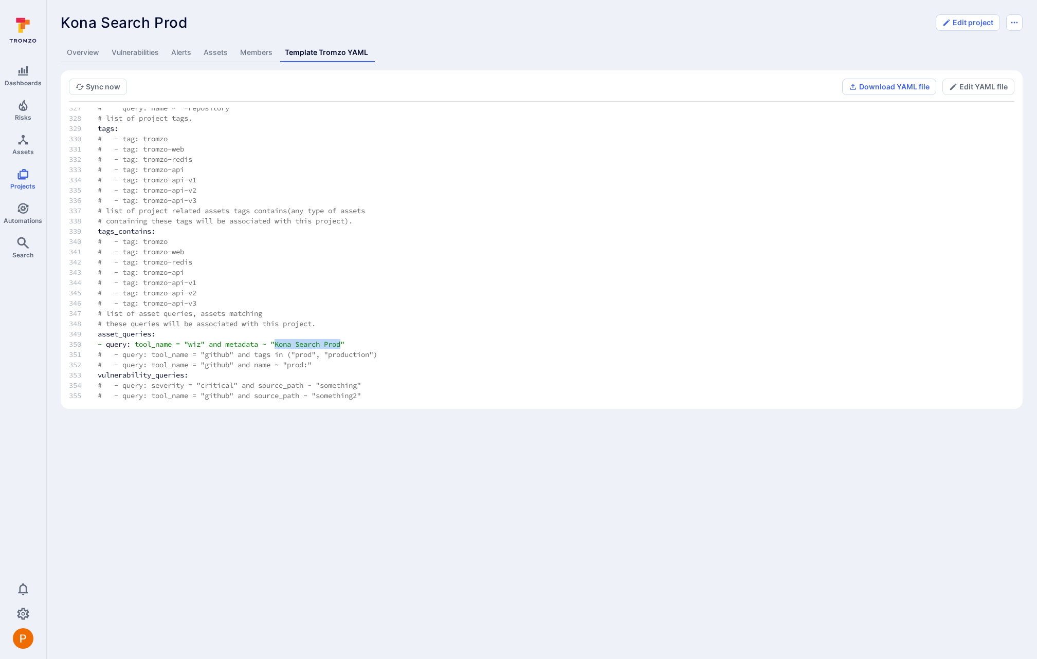
click at [344, 346] on span ""Kona Search Prod"" at bounding box center [307, 344] width 74 height 9
click at [343, 344] on span ""Kona Search Prod"" at bounding box center [307, 344] width 74 height 9
click at [344, 344] on span ""Kona Search Prod"" at bounding box center [307, 344] width 74 height 9
click at [363, 344] on td "- query: tool_name = "wiz" and metadata ~ "Kona Search Prod"" at bounding box center [270, 344] width 378 height 10
click at [981, 83] on button "Edit YAML file" at bounding box center [978, 87] width 72 height 16
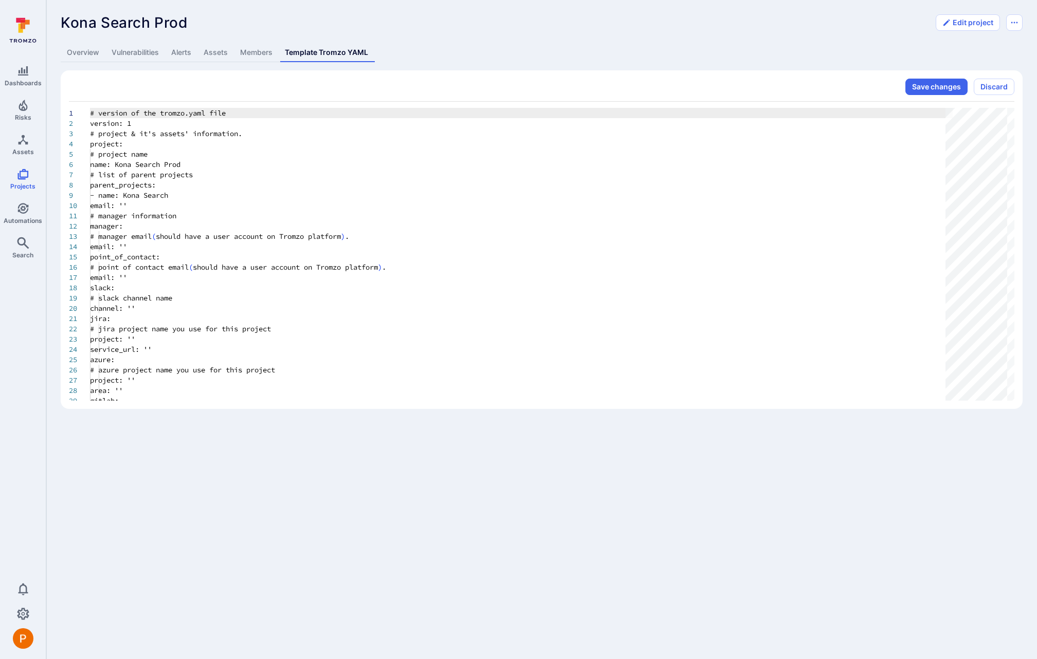
scroll to position [103, 0]
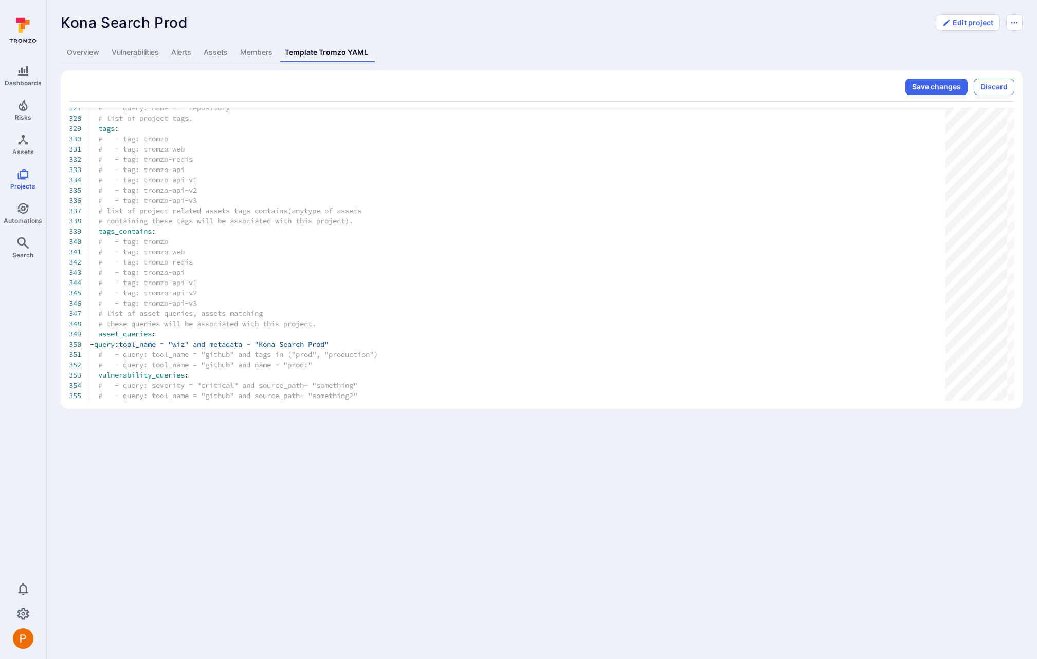
click at [1000, 88] on button "Discard" at bounding box center [993, 87] width 41 height 16
